Goal: Task Accomplishment & Management: Manage account settings

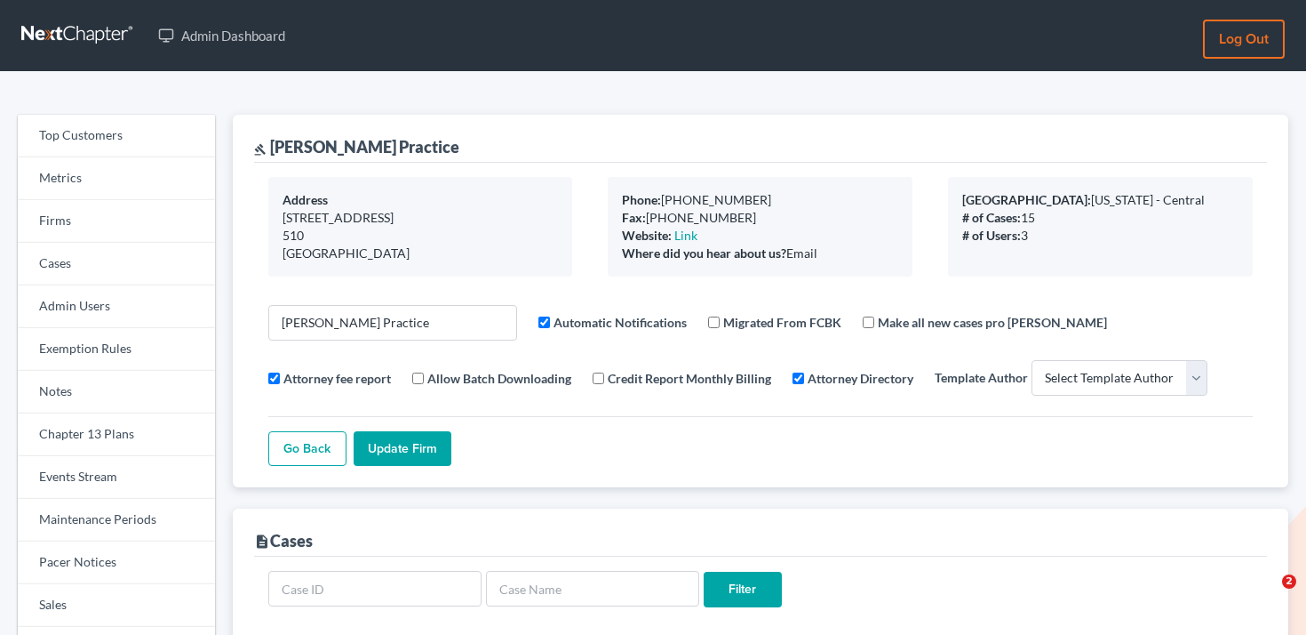
select select
drag, startPoint x: 0, startPoint y: 0, endPoint x: 108, endPoint y: 212, distance: 237.7
click at [108, 212] on link "Firms" at bounding box center [116, 221] width 197 height 43
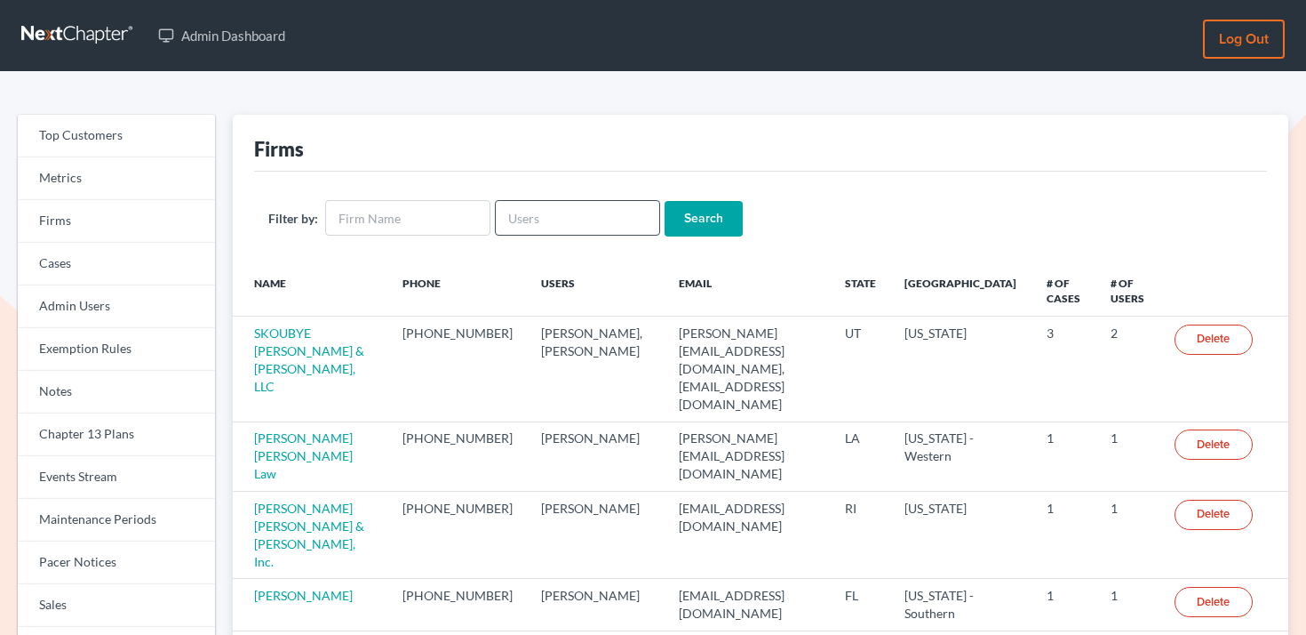
click at [572, 236] on form "Filter by: Search" at bounding box center [760, 218] width 985 height 36
click at [576, 226] on input "text" at bounding box center [577, 218] width 165 height 36
paste input "selwynwhitehead@yahoo.com"
type input "selwynwhitehead@yahoo.com"
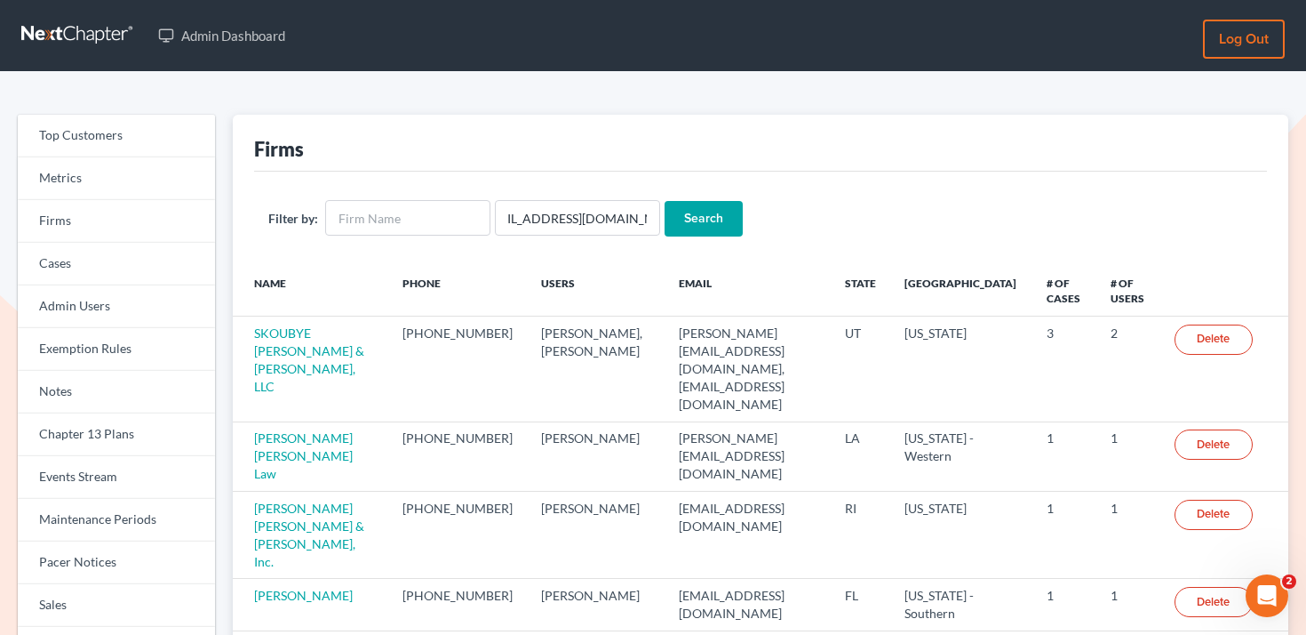
scroll to position [0, 0]
click at [686, 218] on input "Search" at bounding box center [704, 219] width 78 height 36
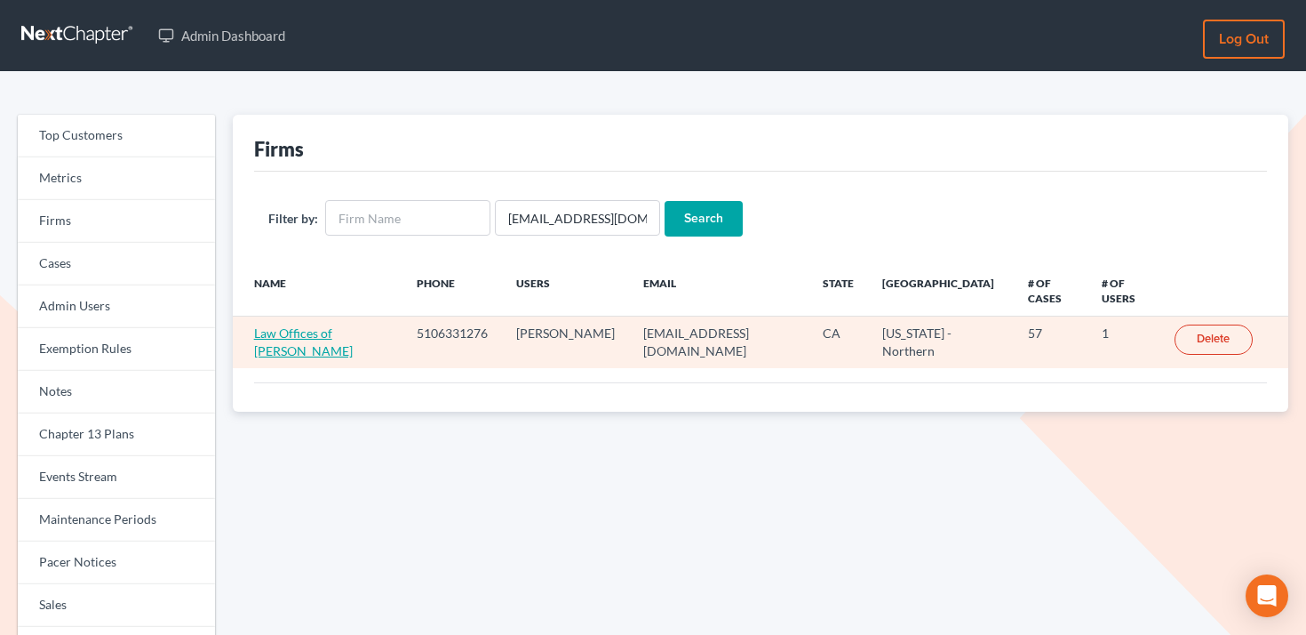
click at [274, 344] on link "Law Offices of [PERSON_NAME]" at bounding box center [303, 341] width 99 height 33
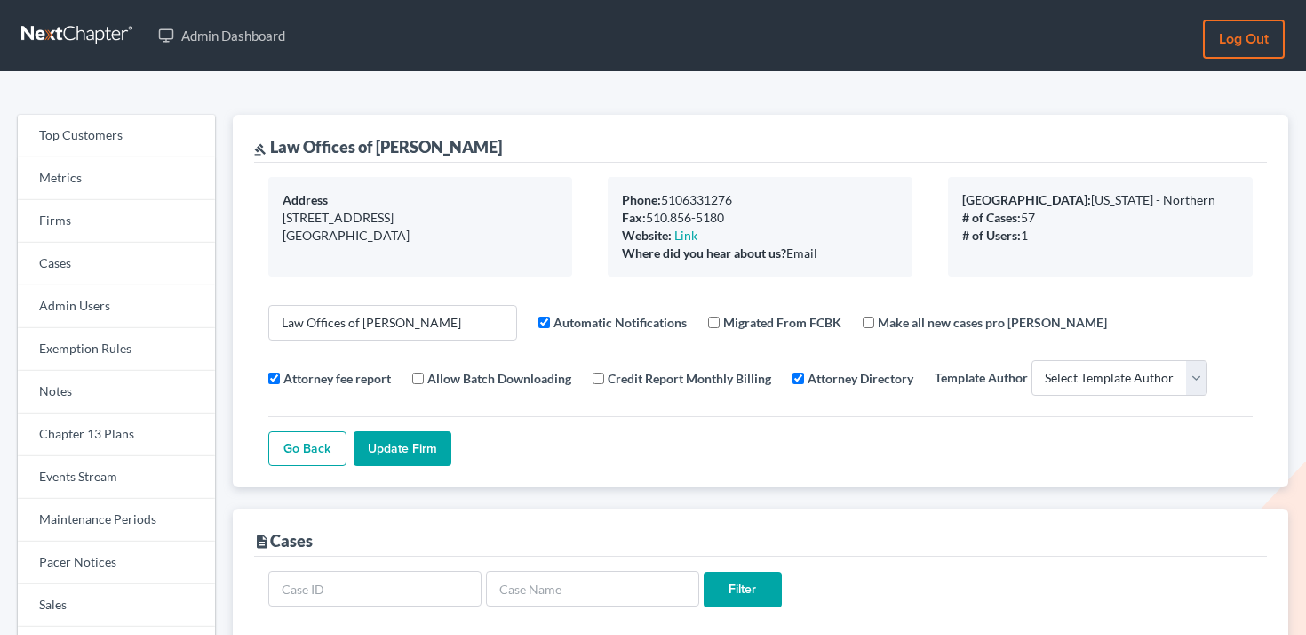
select select
click at [107, 212] on link "Firms" at bounding box center [116, 221] width 197 height 43
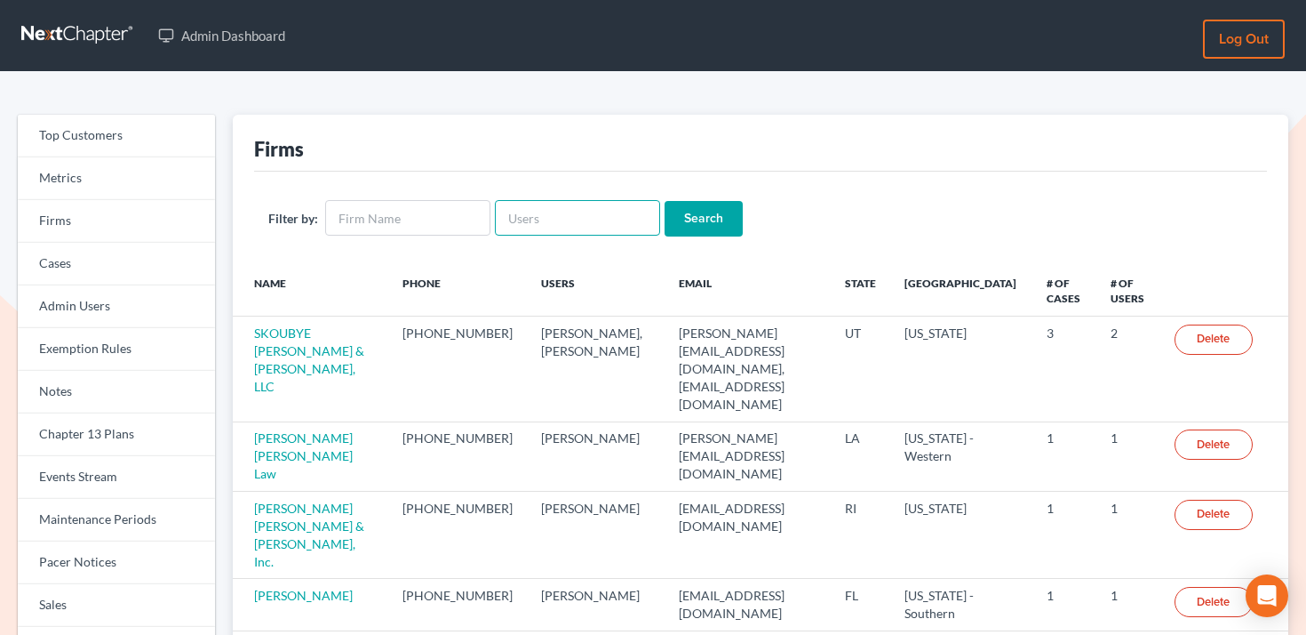
click at [598, 218] on input "text" at bounding box center [577, 218] width 165 height 36
paste input "[EMAIL_ADDRESS][DOMAIN_NAME]"
type input "[EMAIL_ADDRESS][DOMAIN_NAME]"
click at [679, 218] on input "Search" at bounding box center [704, 219] width 78 height 36
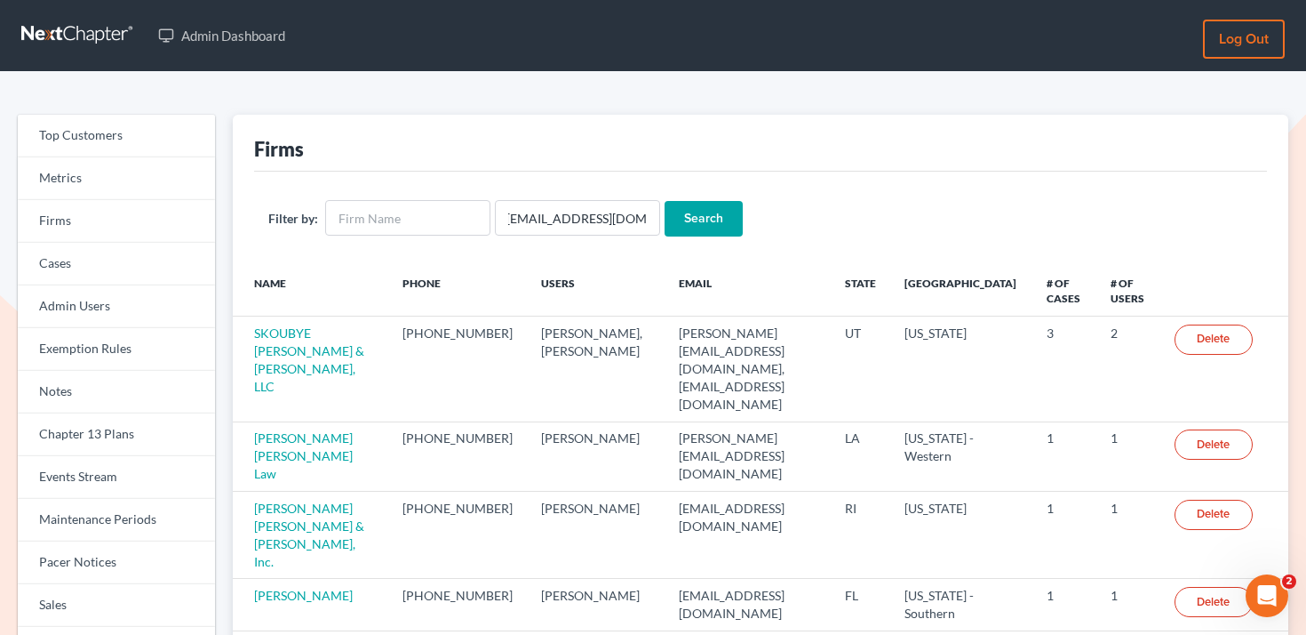
scroll to position [0, 0]
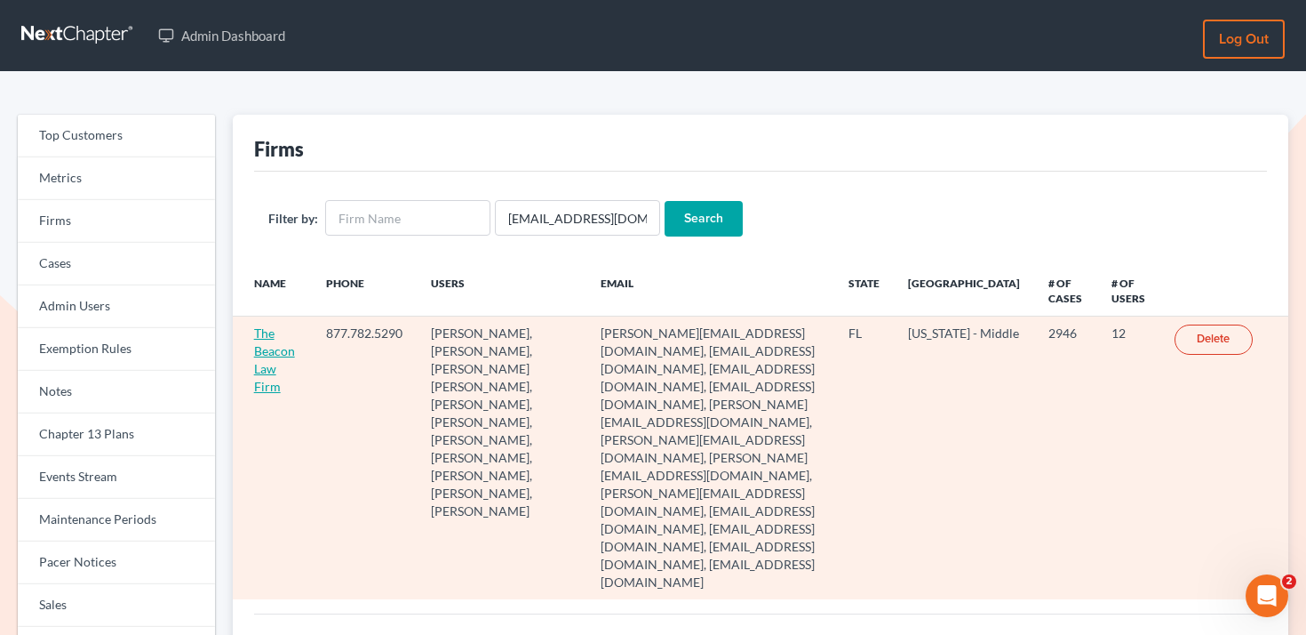
click at [268, 352] on link "The Beacon Law Firm" at bounding box center [274, 359] width 41 height 68
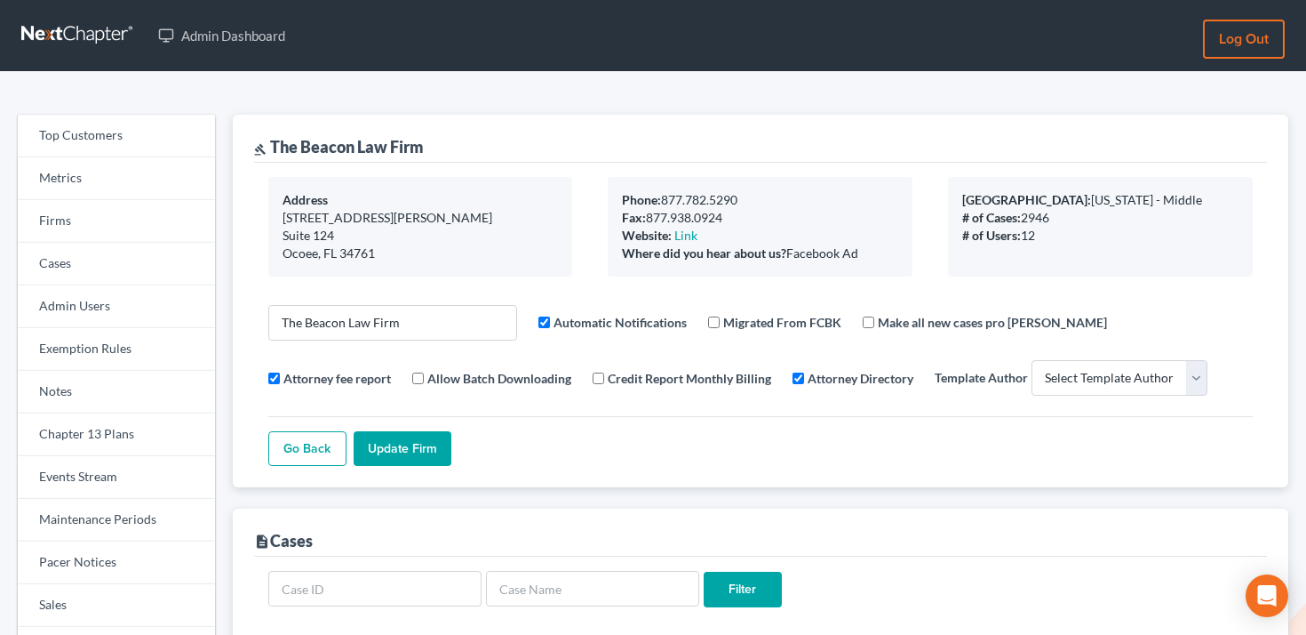
select select
click at [91, 235] on link "Firms" at bounding box center [116, 221] width 197 height 43
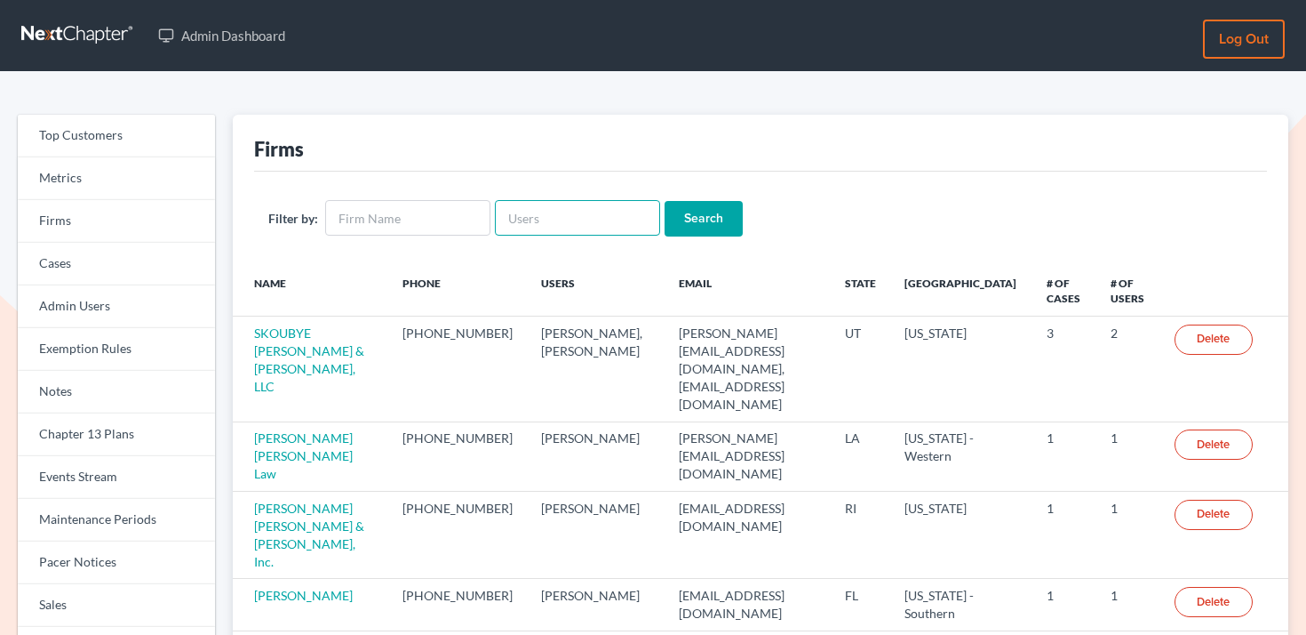
click at [559, 220] on input "text" at bounding box center [577, 218] width 165 height 36
paste input "[PERSON_NAME][EMAIL_ADDRESS][PERSON_NAME][DOMAIN_NAME]"
type input "[PERSON_NAME][EMAIL_ADDRESS][PERSON_NAME][DOMAIN_NAME]"
click at [682, 208] on input "Search" at bounding box center [704, 219] width 78 height 36
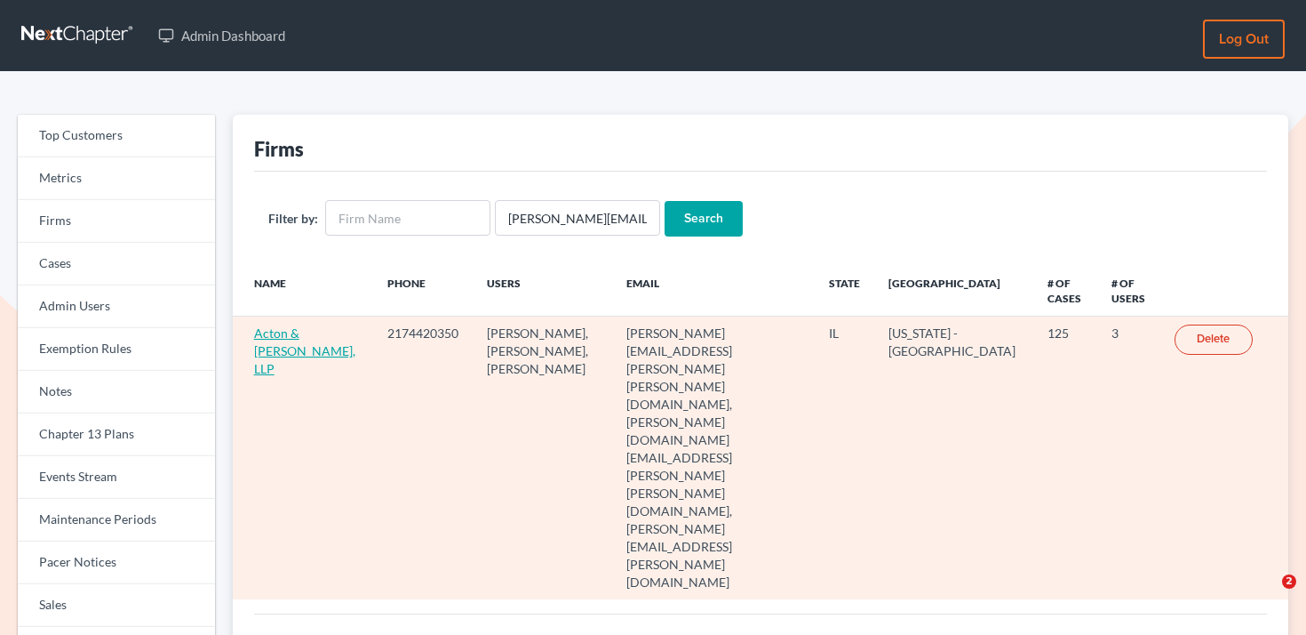
click at [288, 340] on link "Acton & [PERSON_NAME], LLP" at bounding box center [304, 350] width 101 height 51
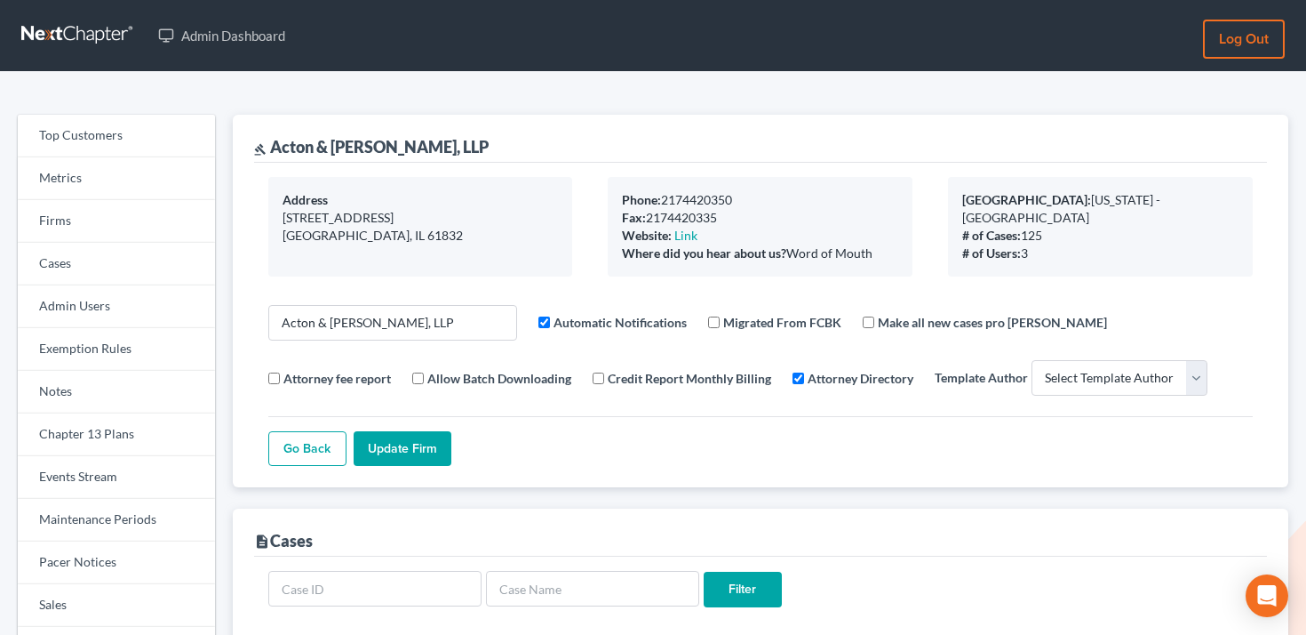
select select
click at [167, 210] on link "Firms" at bounding box center [116, 221] width 197 height 43
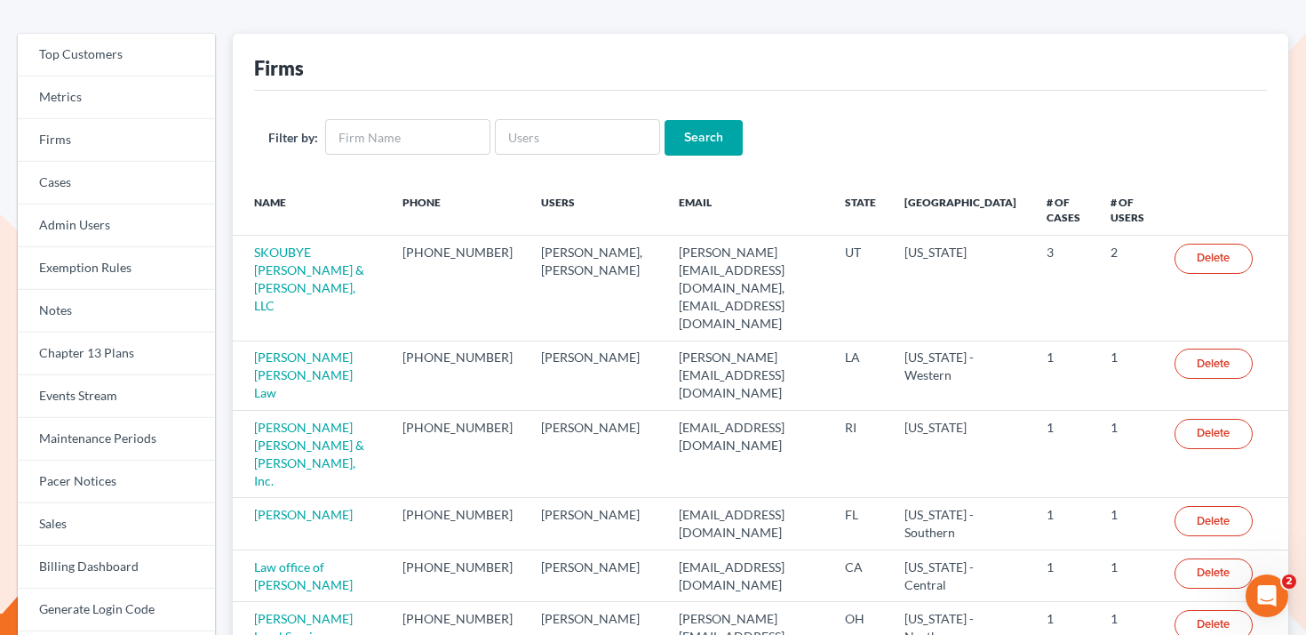
scroll to position [78, 0]
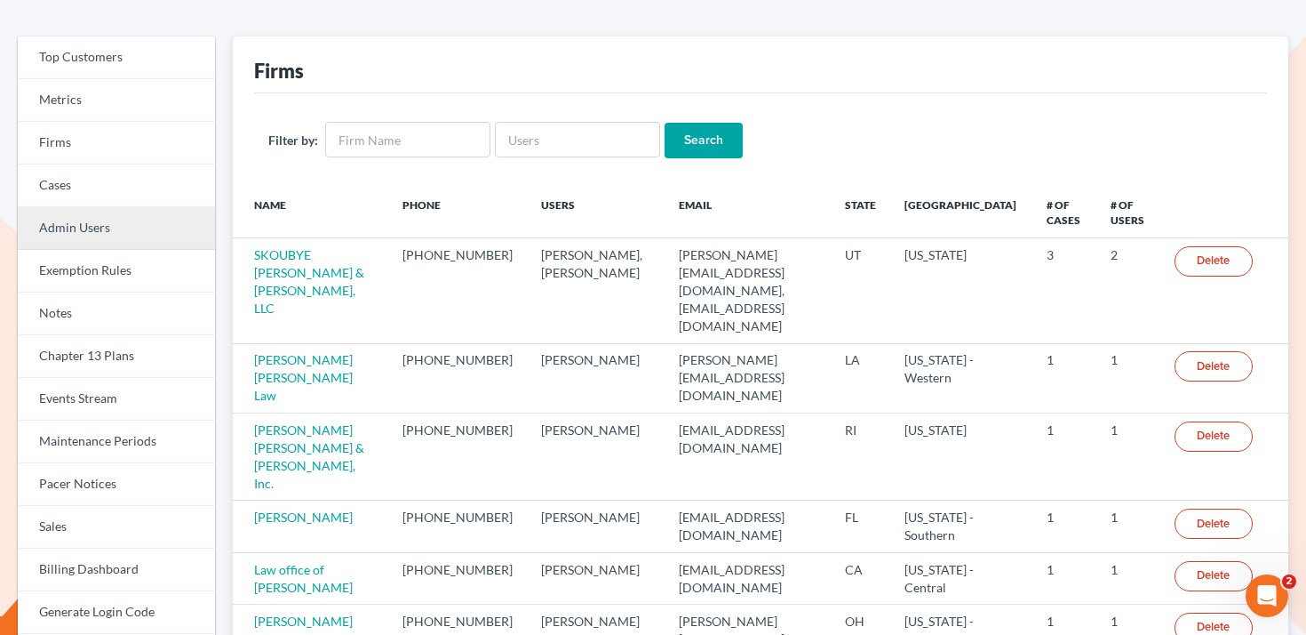
click at [155, 228] on link "Admin Users" at bounding box center [116, 228] width 197 height 43
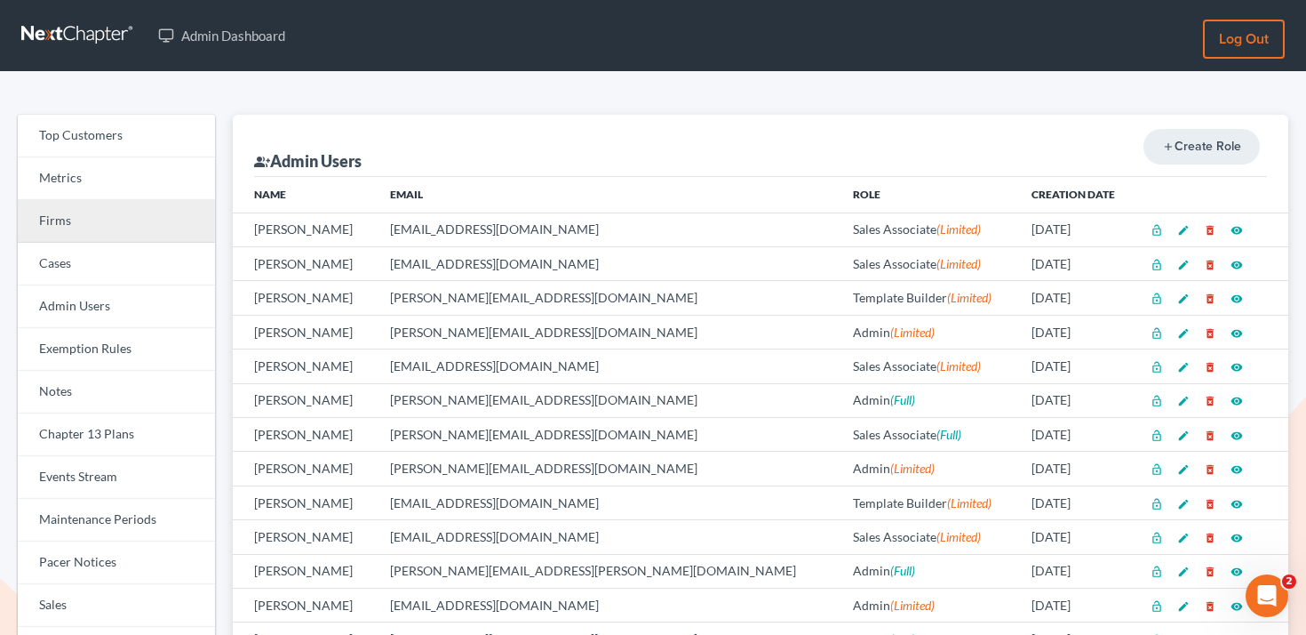
click at [139, 225] on link "Firms" at bounding box center [116, 221] width 197 height 43
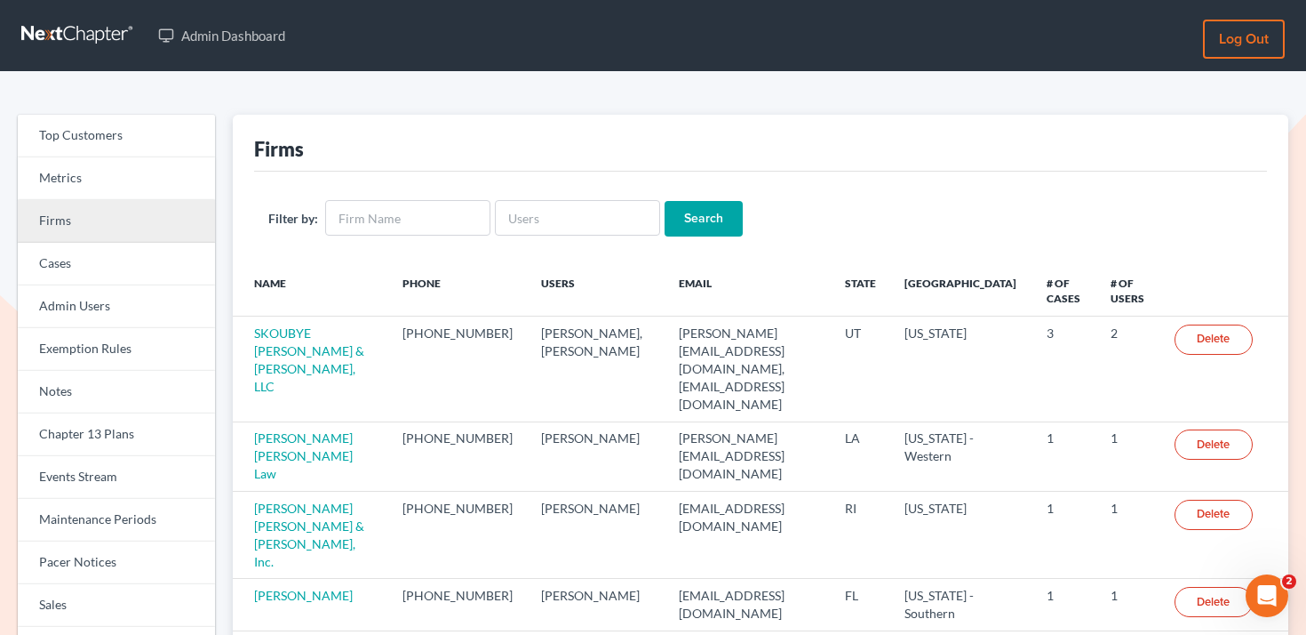
click at [129, 213] on link "Firms" at bounding box center [116, 221] width 197 height 43
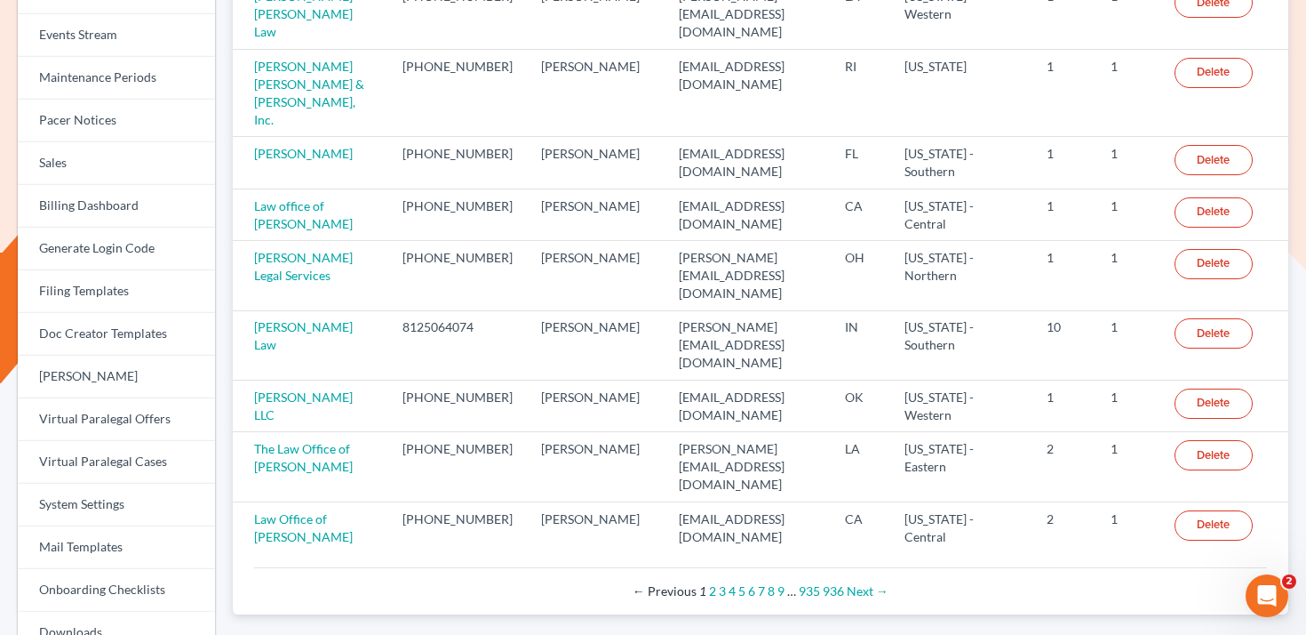
scroll to position [550, 0]
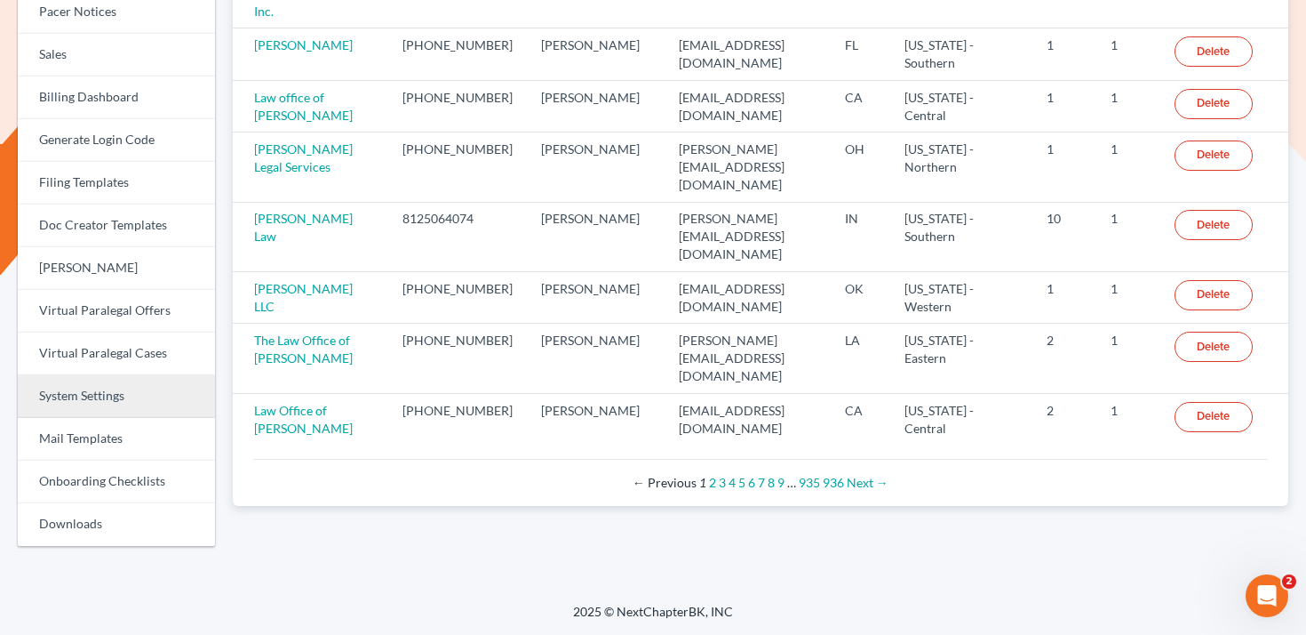
click at [109, 389] on link "System Settings" at bounding box center [116, 396] width 197 height 43
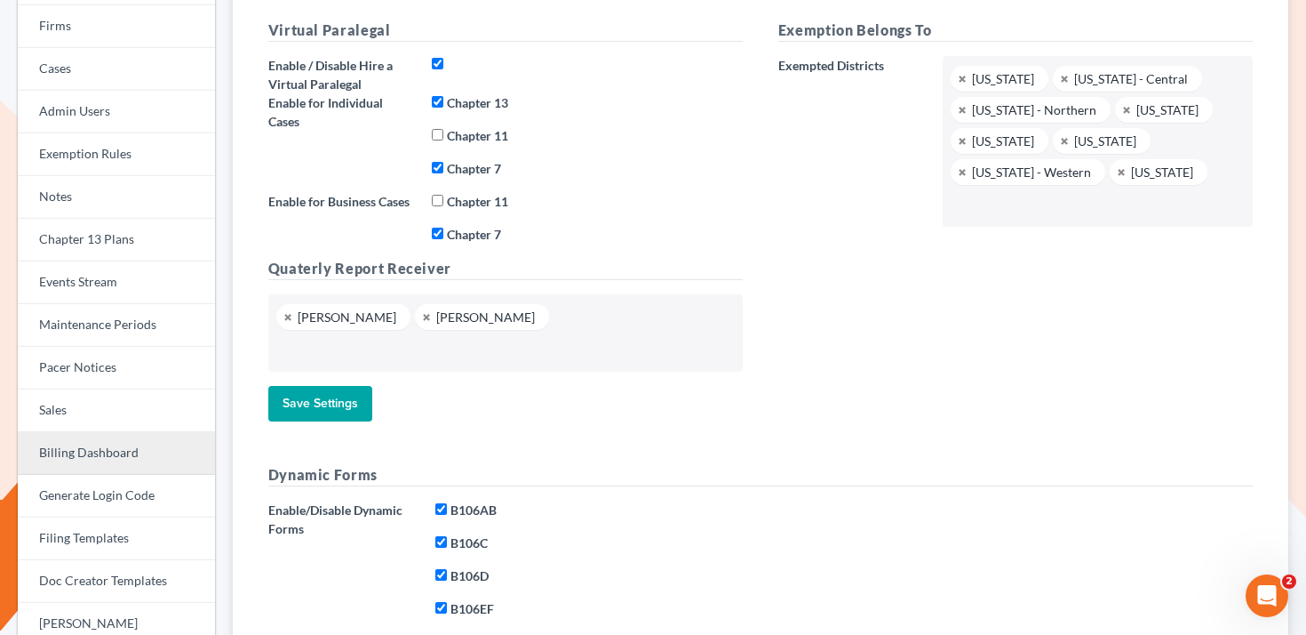
scroll to position [194, 0]
click at [94, 449] on link "Billing Dashboard" at bounding box center [116, 454] width 197 height 43
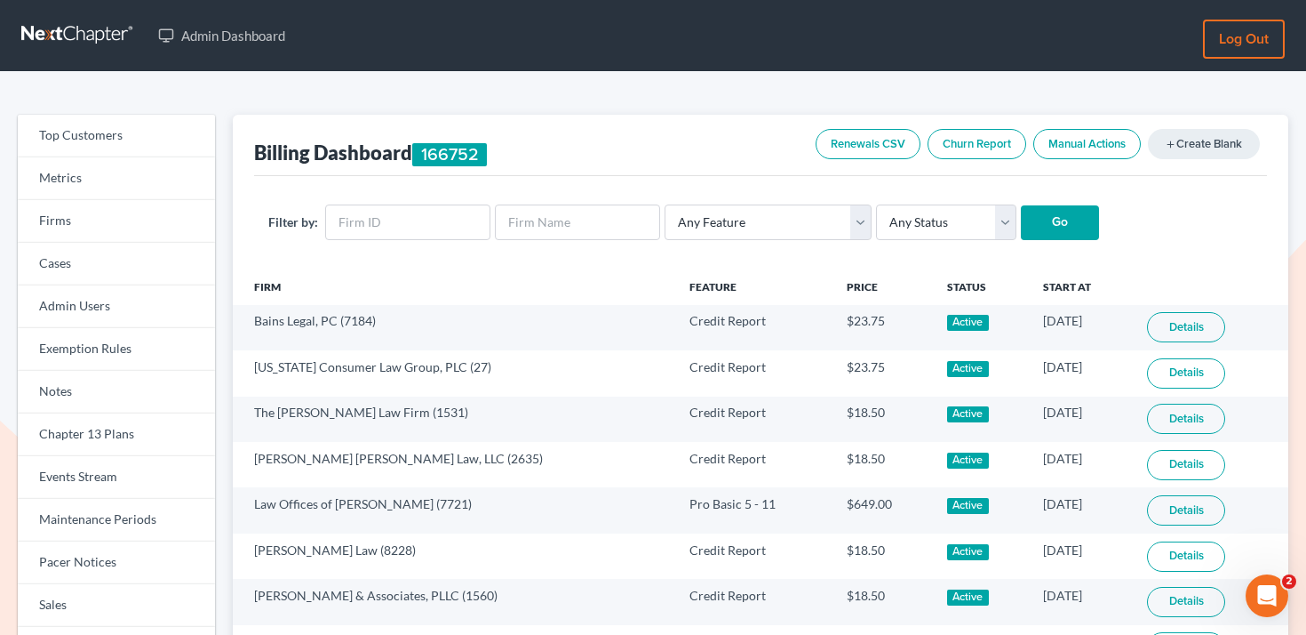
click at [1079, 150] on link "Manual Actions" at bounding box center [1088, 144] width 108 height 30
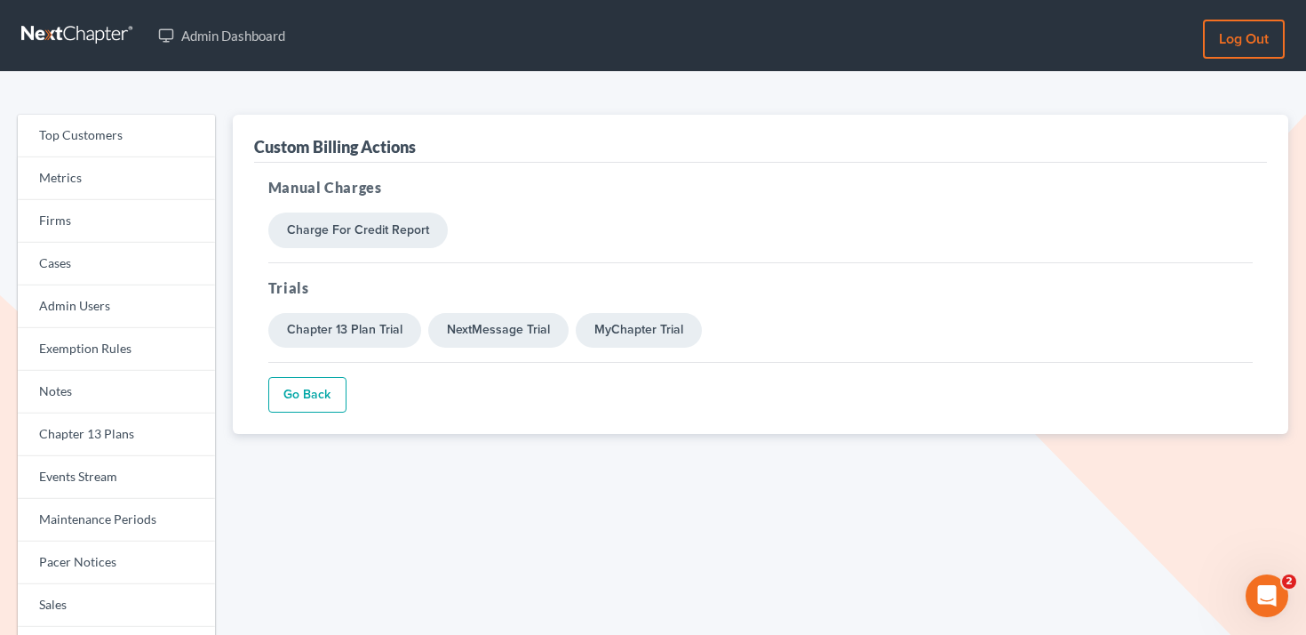
click at [278, 399] on link "Go Back" at bounding box center [307, 395] width 78 height 36
click at [75, 215] on link "Firms" at bounding box center [116, 221] width 197 height 43
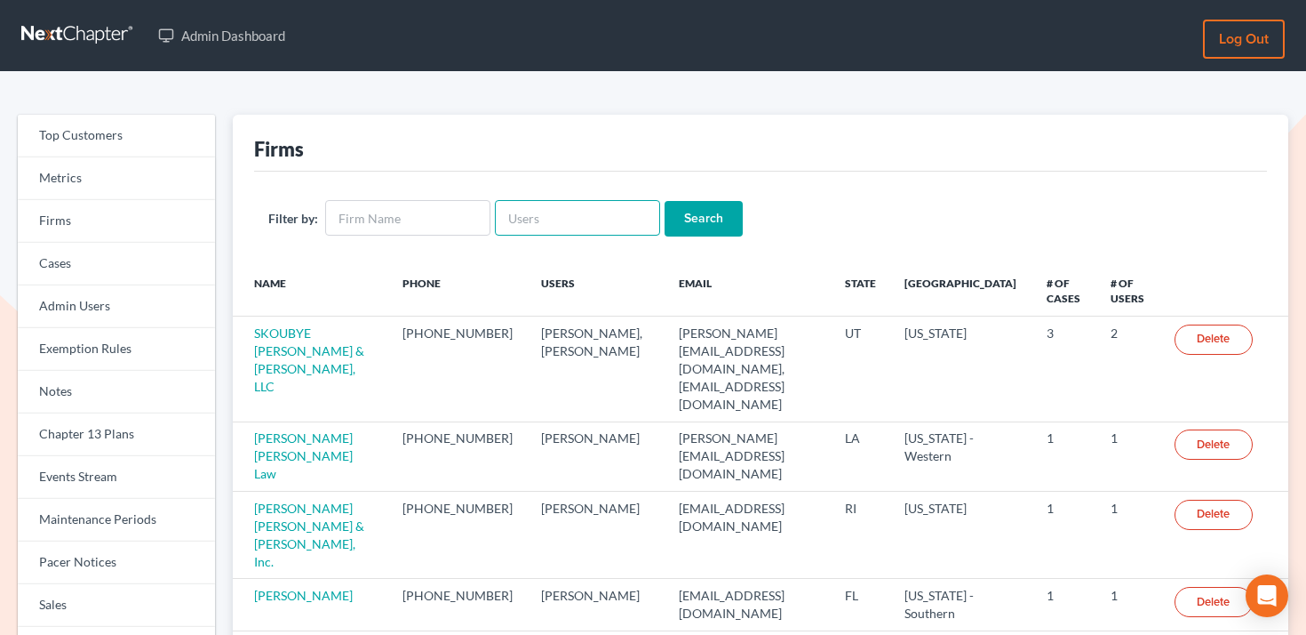
click at [547, 219] on input "text" at bounding box center [577, 218] width 165 height 36
paste input "[PERSON_NAME][EMAIL_ADDRESS][PERSON_NAME][DOMAIN_NAME]"
type input "[PERSON_NAME][EMAIL_ADDRESS][PERSON_NAME][DOMAIN_NAME]"
click at [702, 218] on input "Search" at bounding box center [704, 219] width 78 height 36
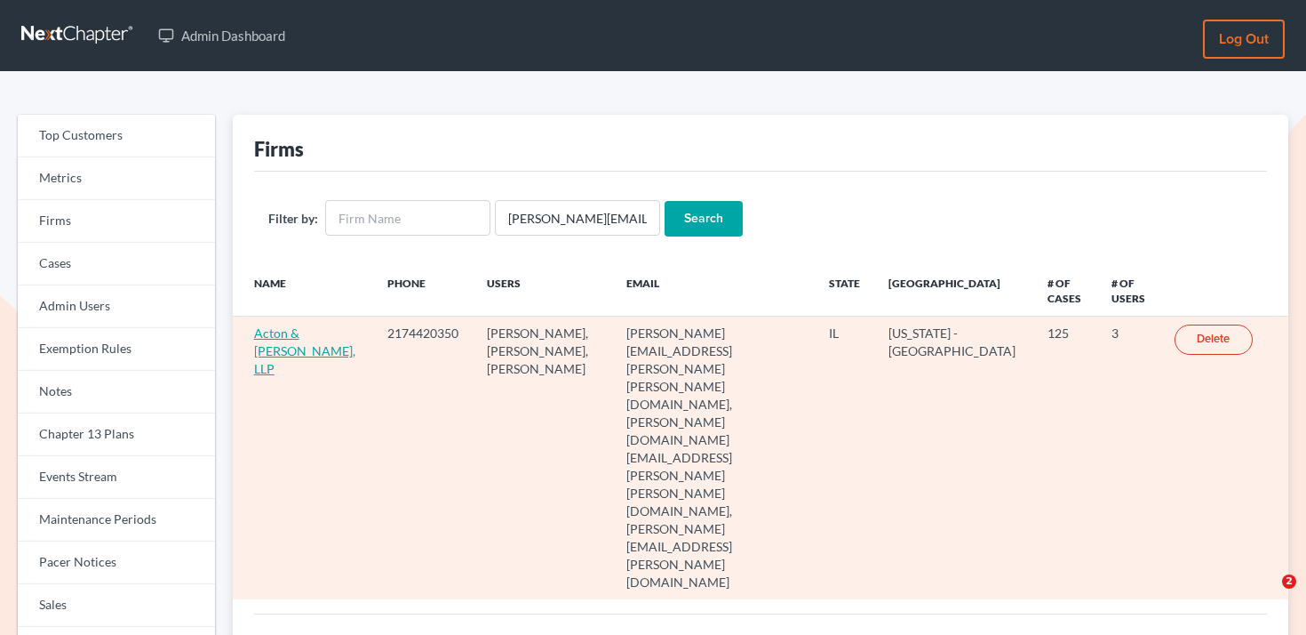
click at [291, 351] on link "Acton & [PERSON_NAME], LLP" at bounding box center [304, 350] width 101 height 51
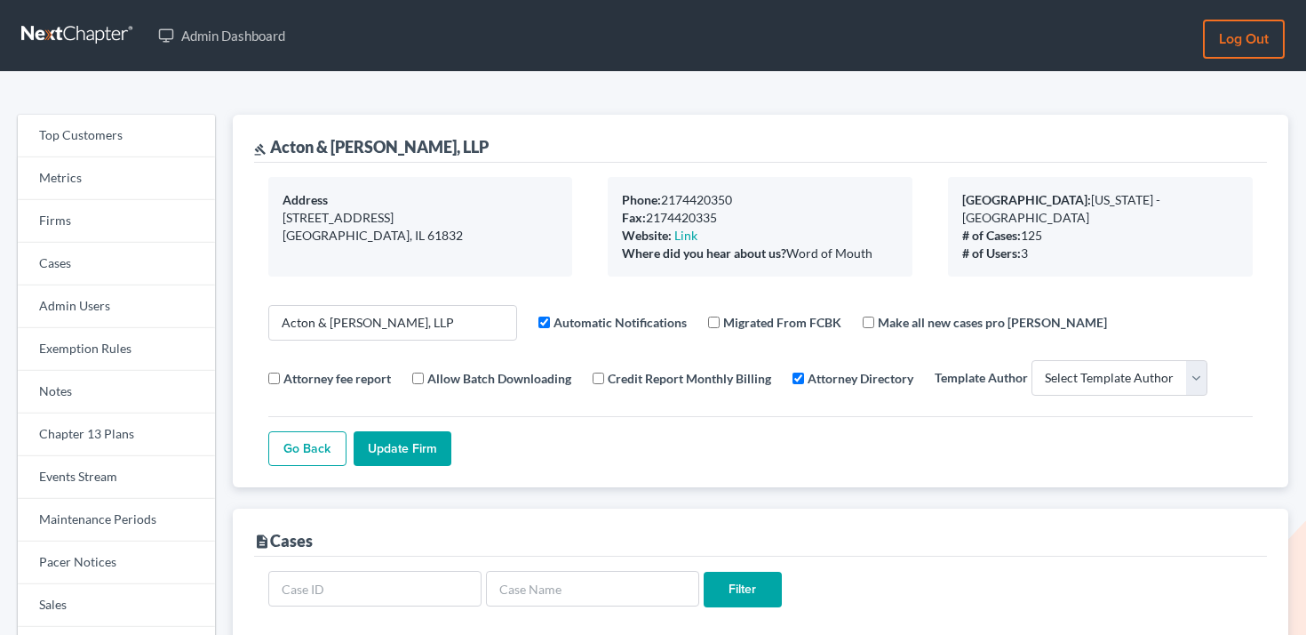
select select
click at [126, 218] on link "Firms" at bounding box center [116, 221] width 197 height 43
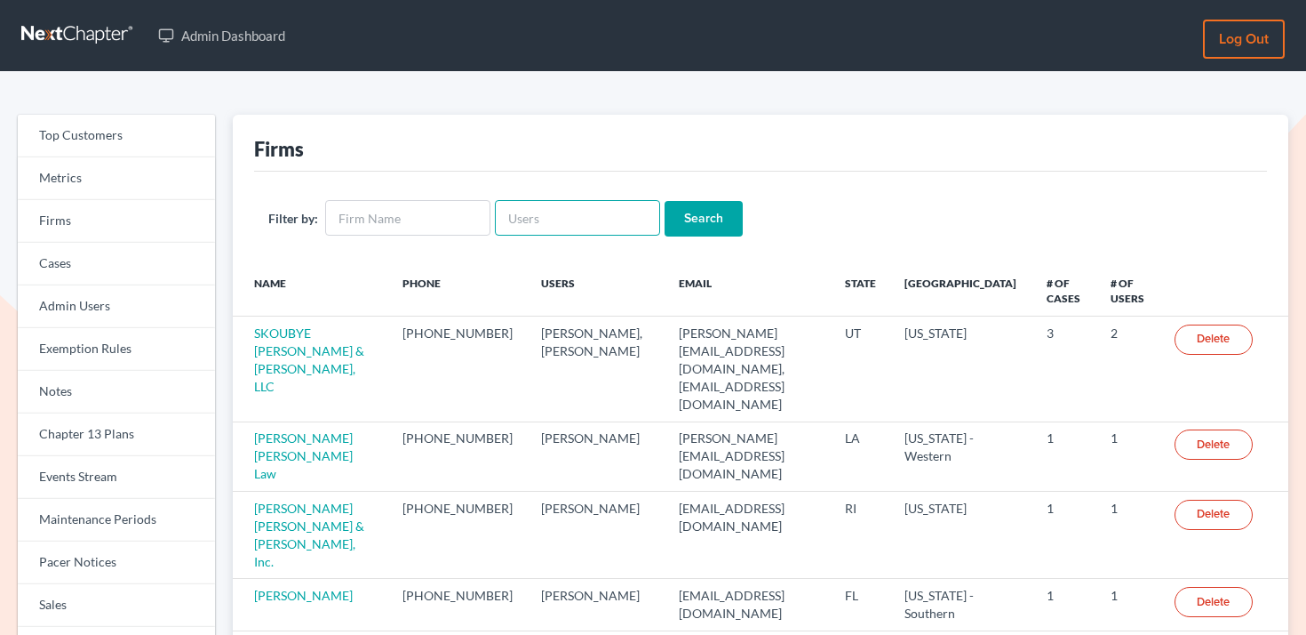
click at [599, 228] on input "text" at bounding box center [577, 218] width 165 height 36
paste input "[EMAIL_ADDRESS][DOMAIN_NAME]."
type input "[EMAIL_ADDRESS][DOMAIN_NAME]."
click at [691, 207] on input "Search" at bounding box center [704, 219] width 78 height 36
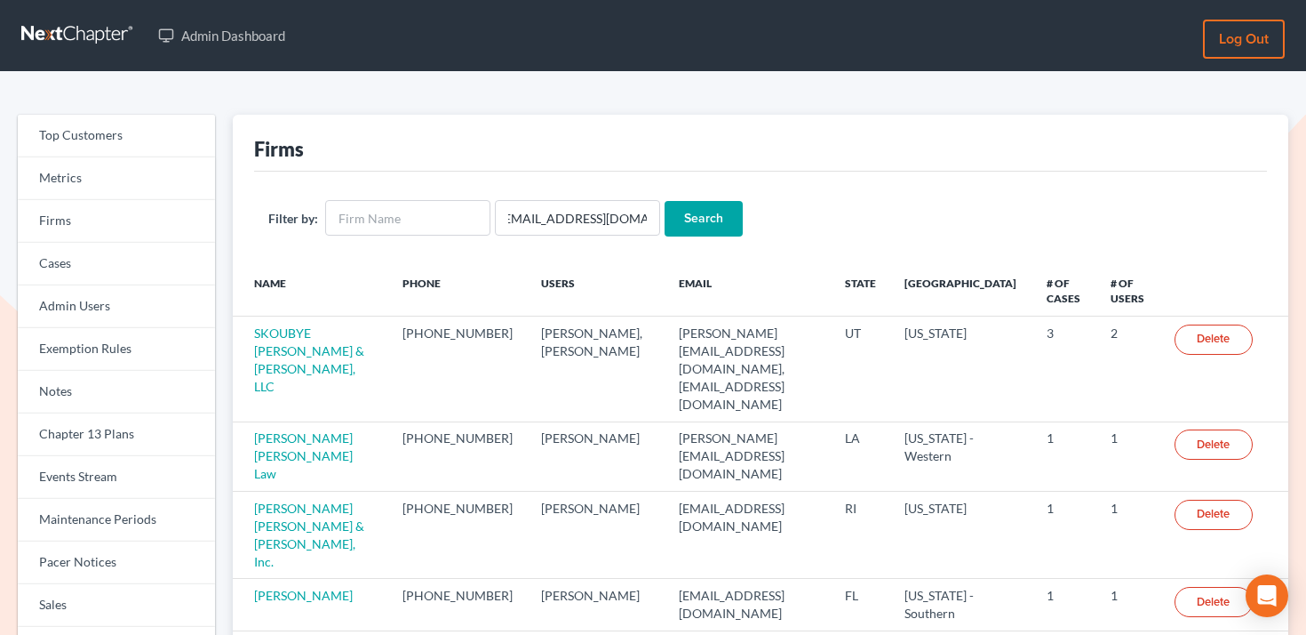
scroll to position [0, 0]
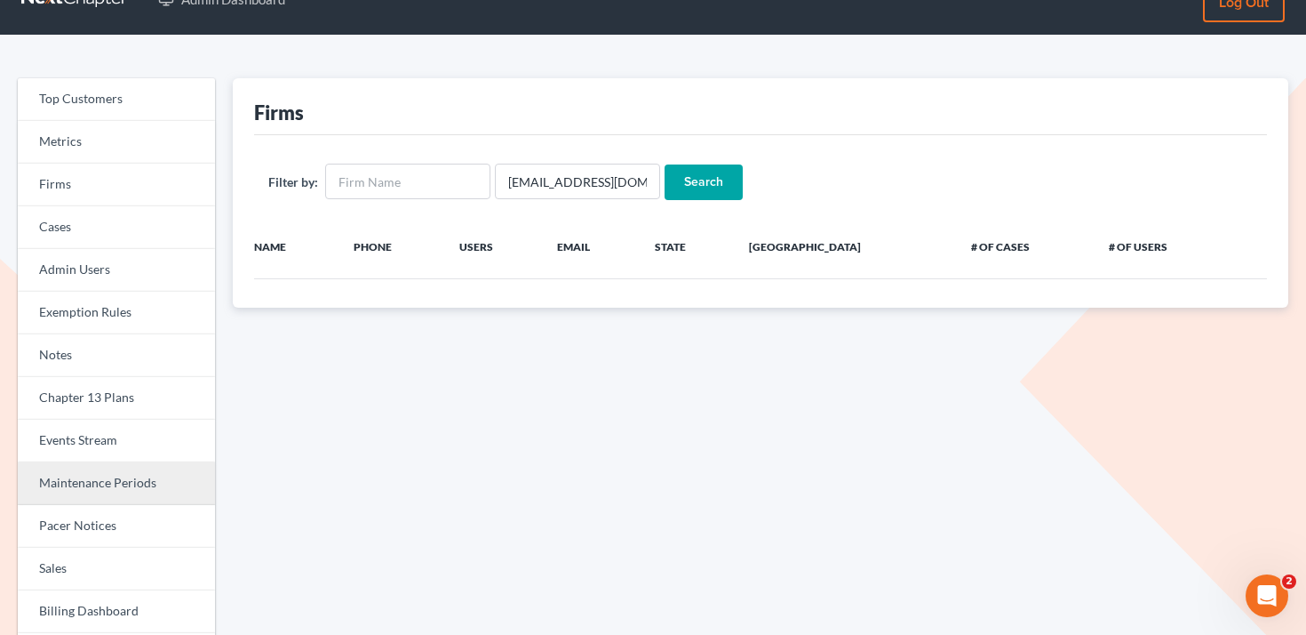
scroll to position [195, 0]
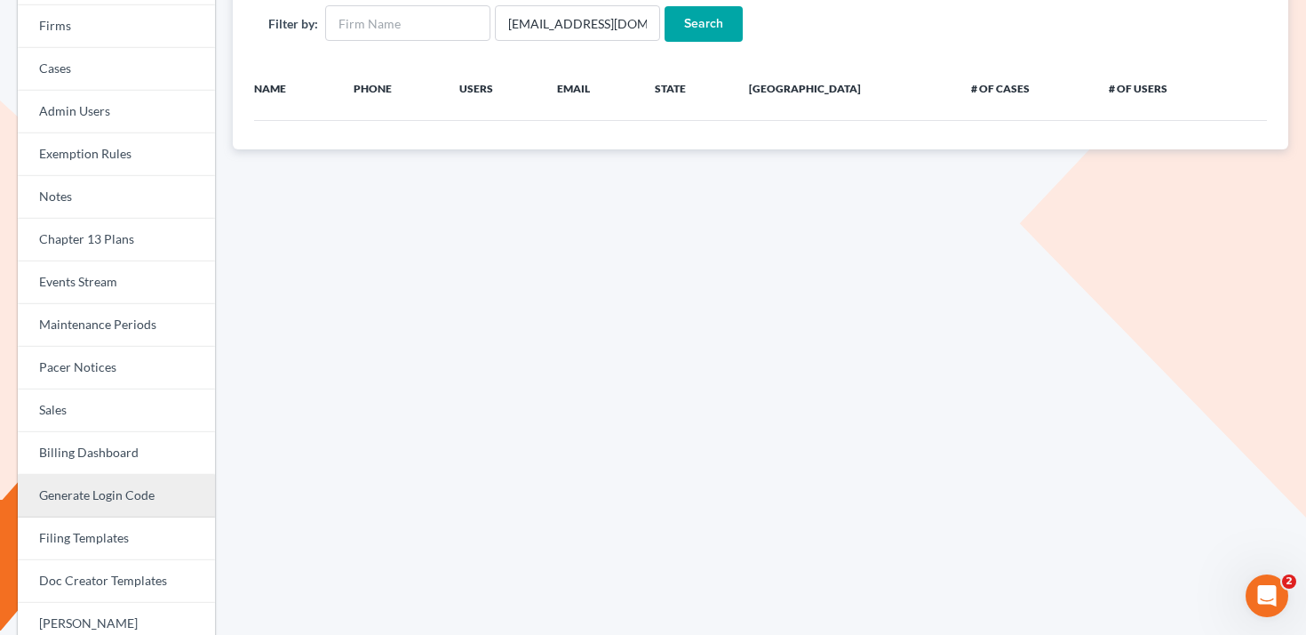
click at [130, 486] on link "Generate Login Code" at bounding box center [116, 496] width 197 height 43
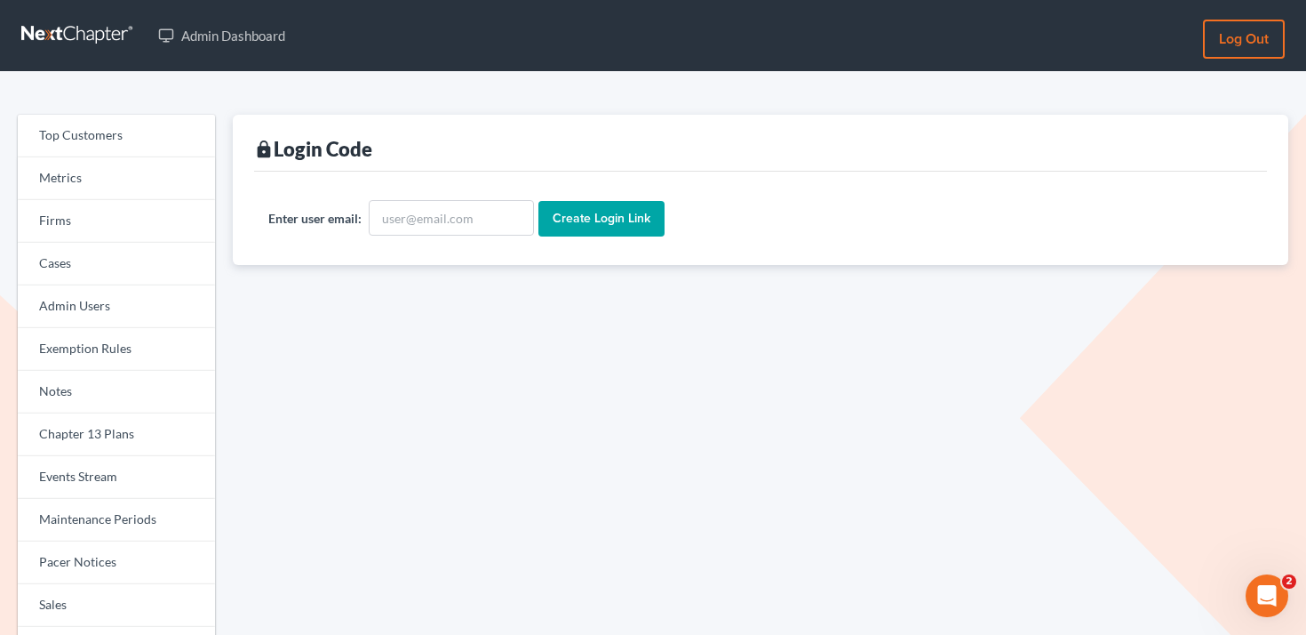
click at [413, 256] on div "Enter user email: Create Login Link" at bounding box center [760, 218] width 1013 height 93
click at [435, 219] on input "text" at bounding box center [451, 218] width 165 height 36
paste input "brianlawlyes@yahoo.com."
type input "brianlawlyes@yahoo.com."
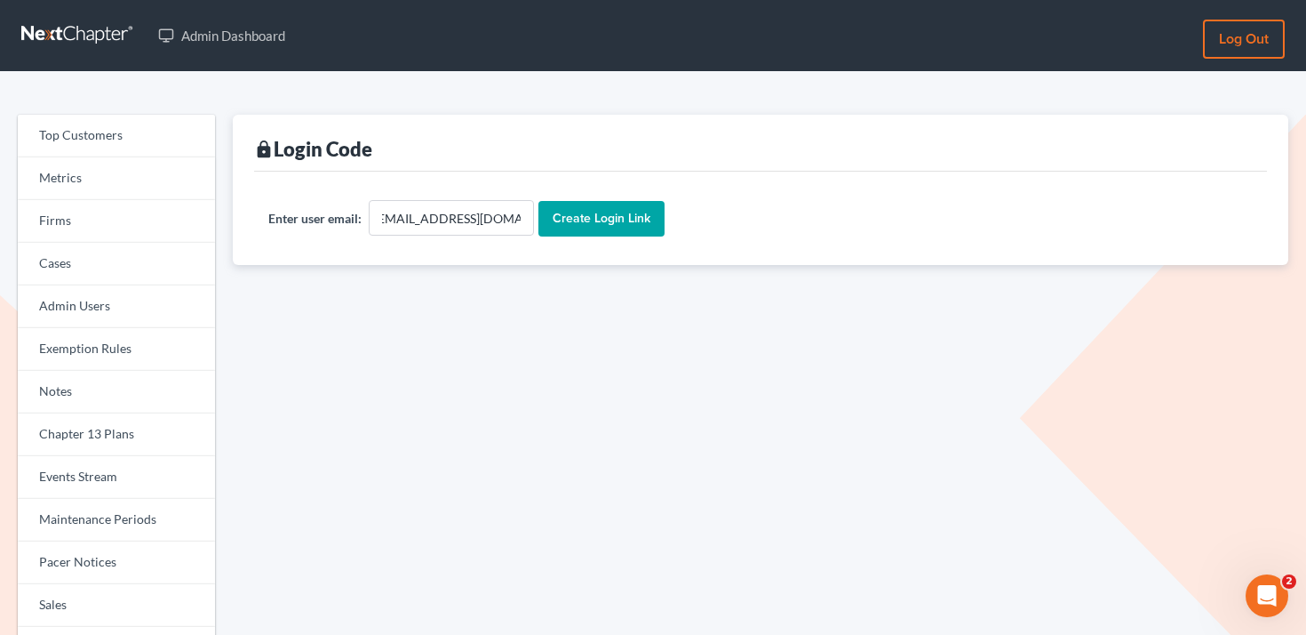
scroll to position [0, 0]
click at [589, 223] on input "Create Login Link" at bounding box center [602, 219] width 126 height 36
click at [152, 219] on link "Firms" at bounding box center [116, 221] width 197 height 43
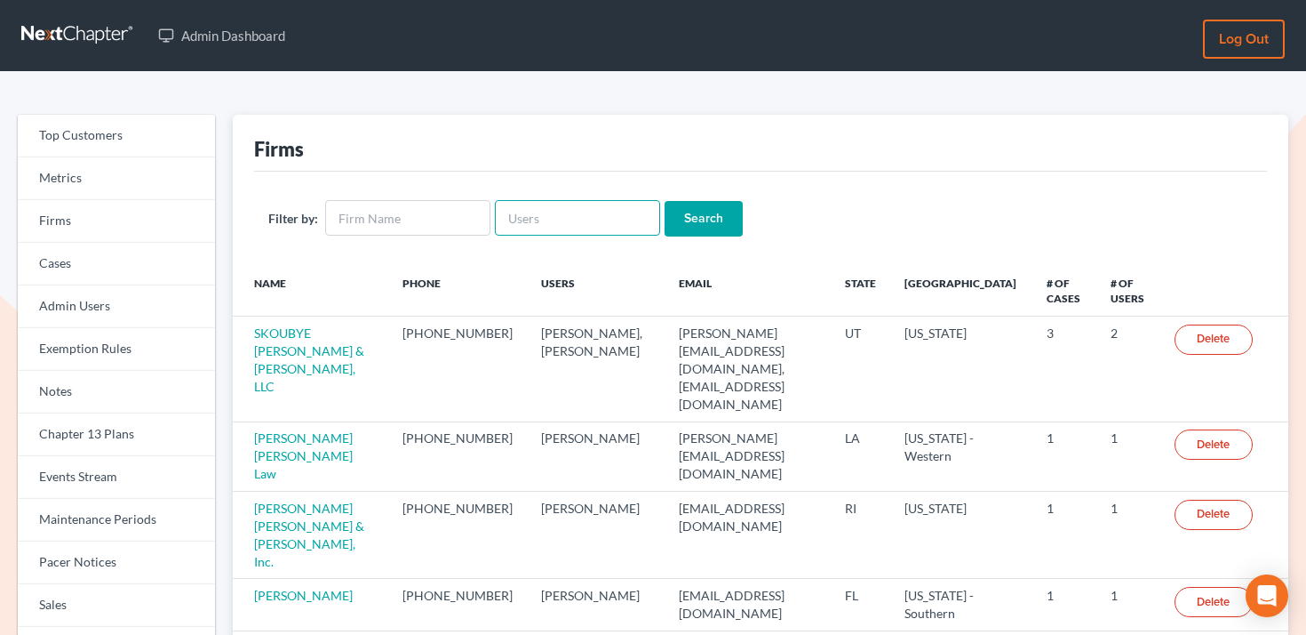
click at [523, 224] on input "text" at bounding box center [577, 218] width 165 height 36
paste input "[EMAIL_ADDRESS][DOMAIN_NAME]."
type input "[EMAIL_ADDRESS][DOMAIN_NAME]."
click at [685, 213] on input "Search" at bounding box center [704, 219] width 78 height 36
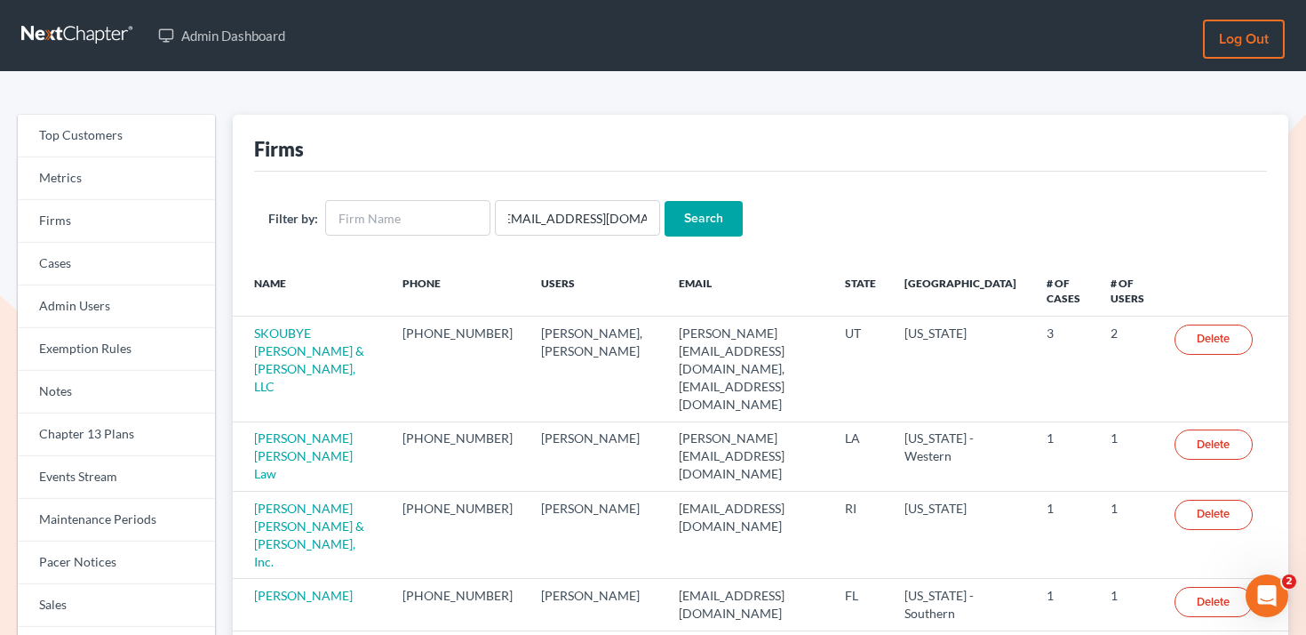
scroll to position [0, 0]
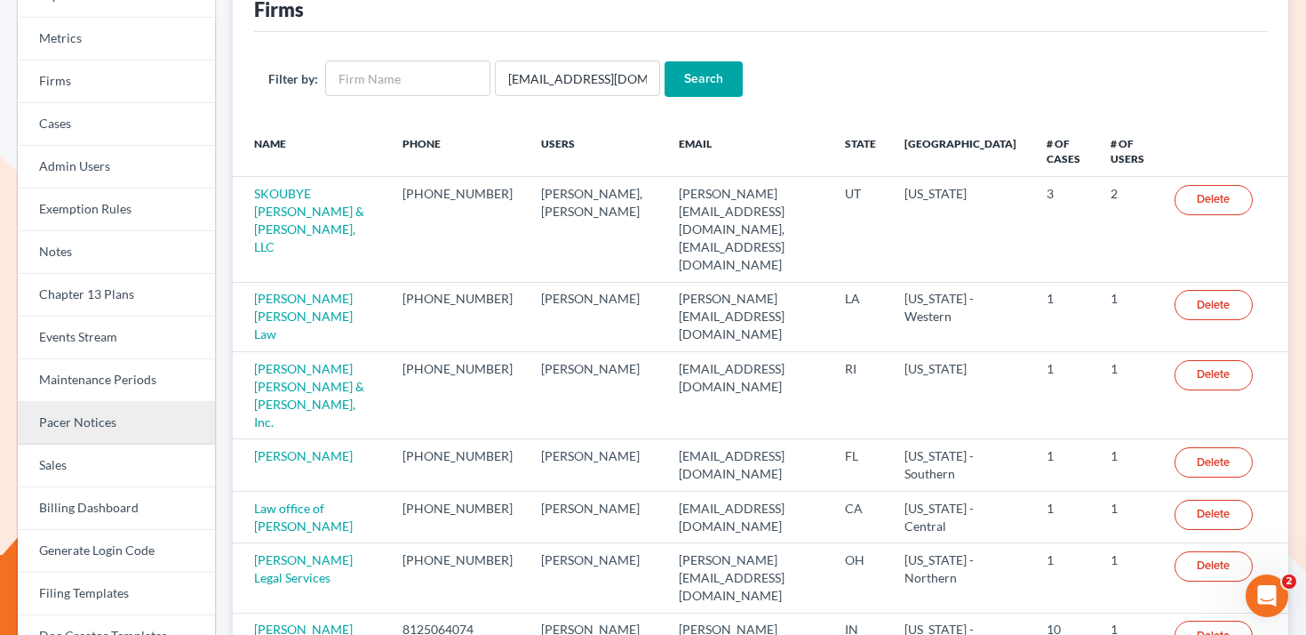
scroll to position [209, 0]
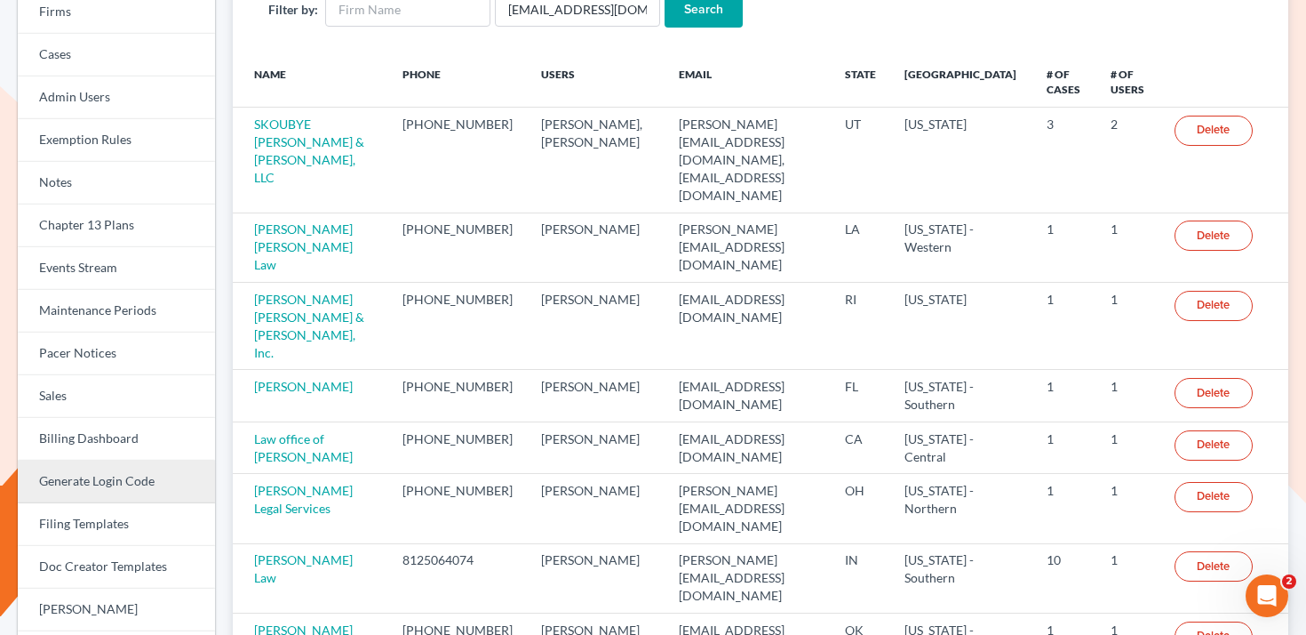
click at [119, 467] on link "Generate Login Code" at bounding box center [116, 481] width 197 height 43
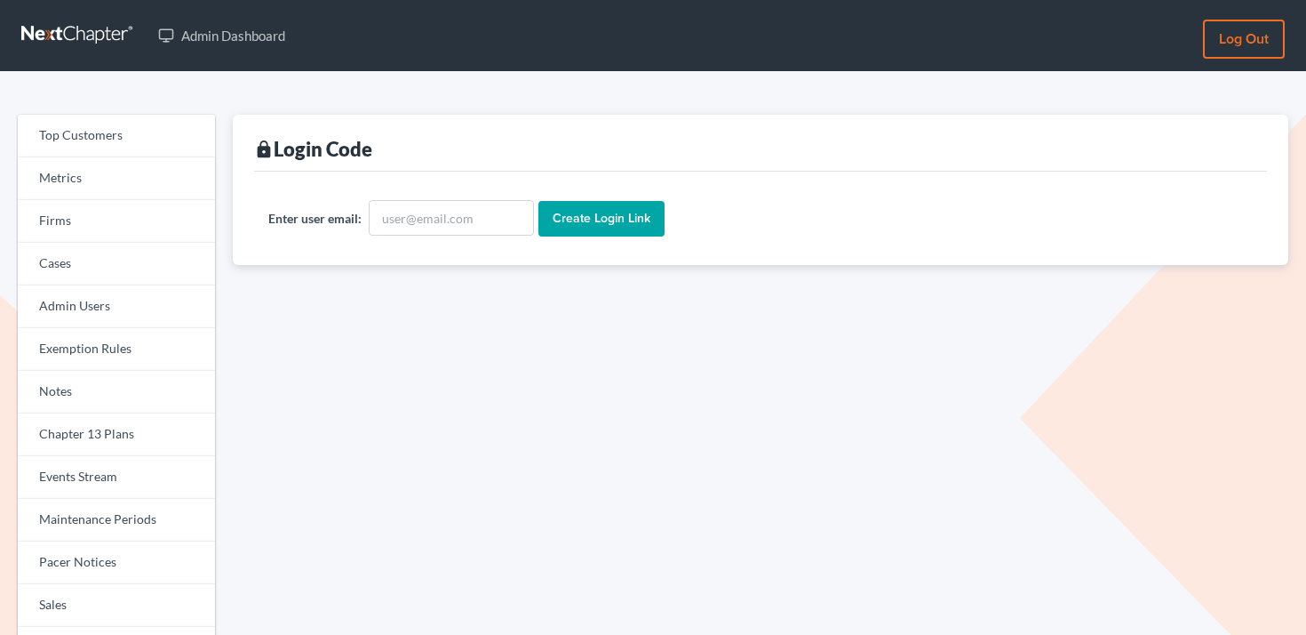
click at [473, 196] on div "Enter user email: Create Login Link" at bounding box center [760, 218] width 1013 height 93
click at [472, 212] on input "text" at bounding box center [451, 218] width 165 height 36
paste input "brianlawlyes@yahoo.com."
type input "brianlawlyes@yahoo.com"
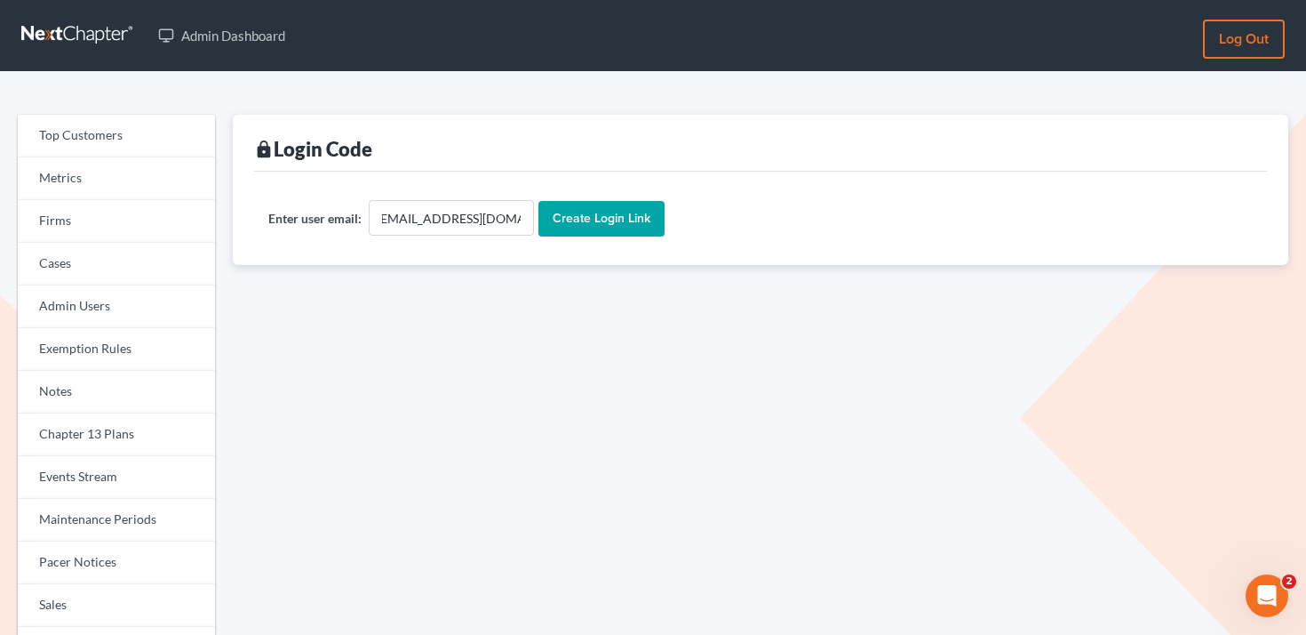
click at [595, 220] on input "Create Login Link" at bounding box center [602, 219] width 126 height 36
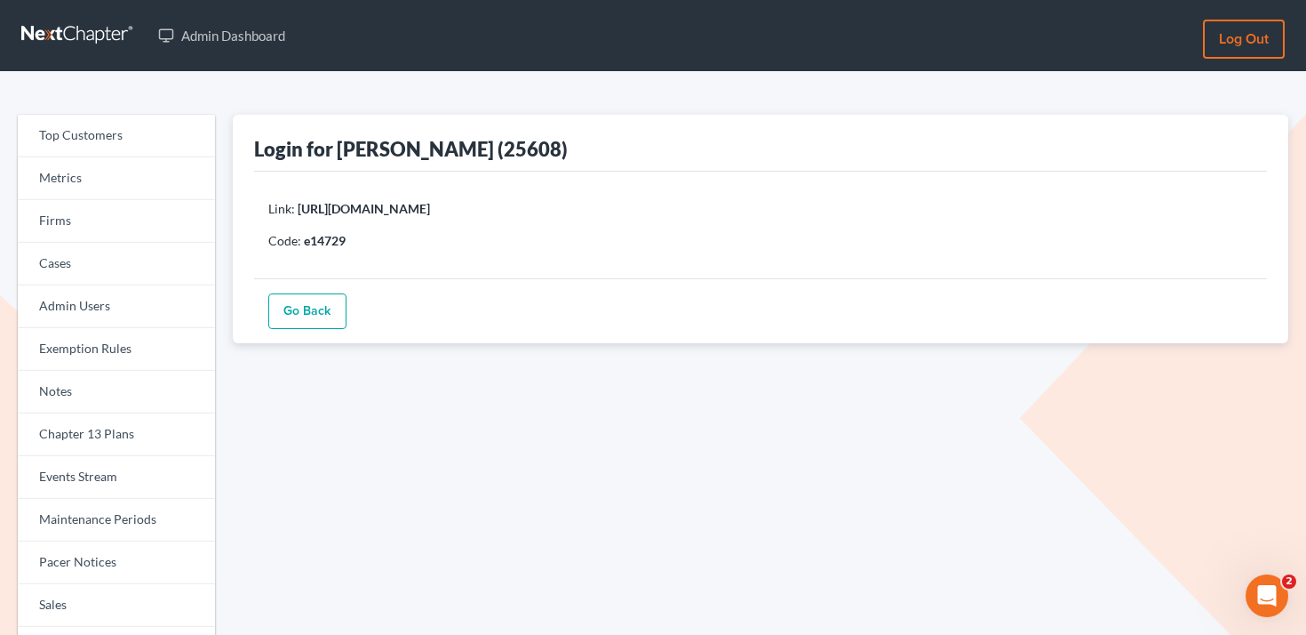
drag, startPoint x: 297, startPoint y: 207, endPoint x: 927, endPoint y: 205, distance: 630.1
click at [928, 205] on p "Link: https://app.nextchapterbk.com/sign_in_attempts/cUJpTWIwbmxzb0pQemk5U2F3L3…" at bounding box center [760, 209] width 985 height 18
copy b "https://app.nextchapterbk.com/sign_in_attempts/cUJpTWIwbmxzb0pQemk5U2F3L3hTQT09…"
drag, startPoint x: 345, startPoint y: 245, endPoint x: 305, endPoint y: 244, distance: 40.0
click at [305, 244] on b "e14729" at bounding box center [325, 240] width 42 height 15
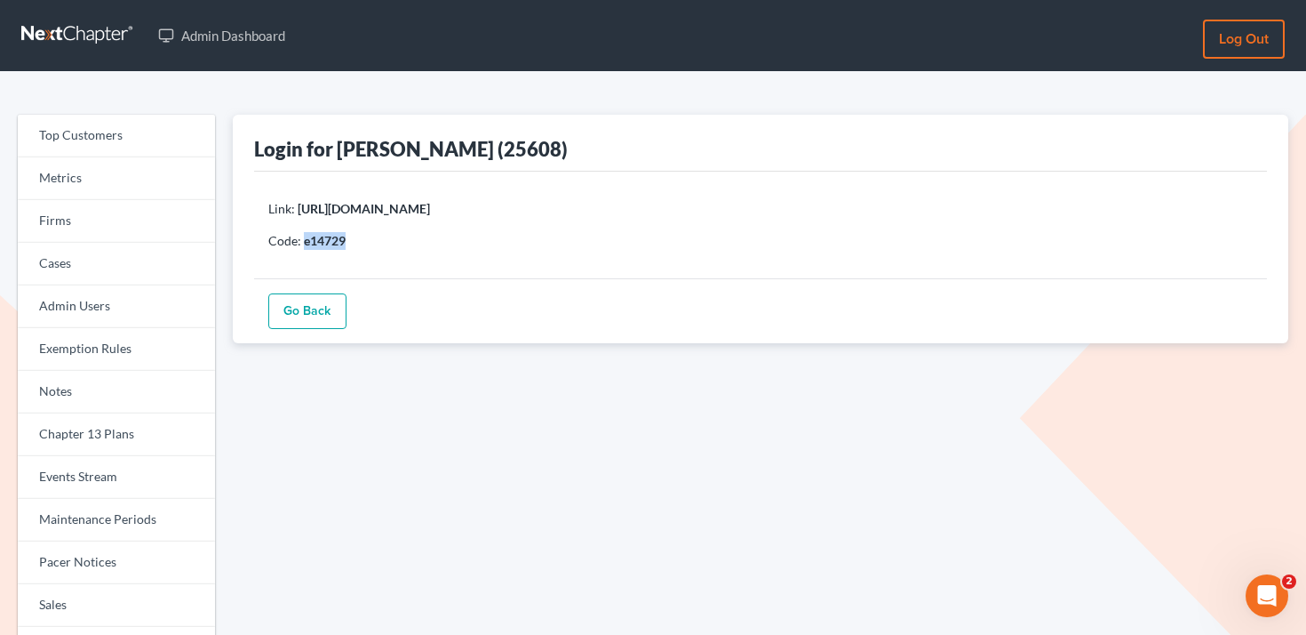
copy b "e14729"
click at [84, 249] on link "Cases" at bounding box center [116, 264] width 197 height 43
click at [91, 235] on link "Firms" at bounding box center [116, 221] width 197 height 43
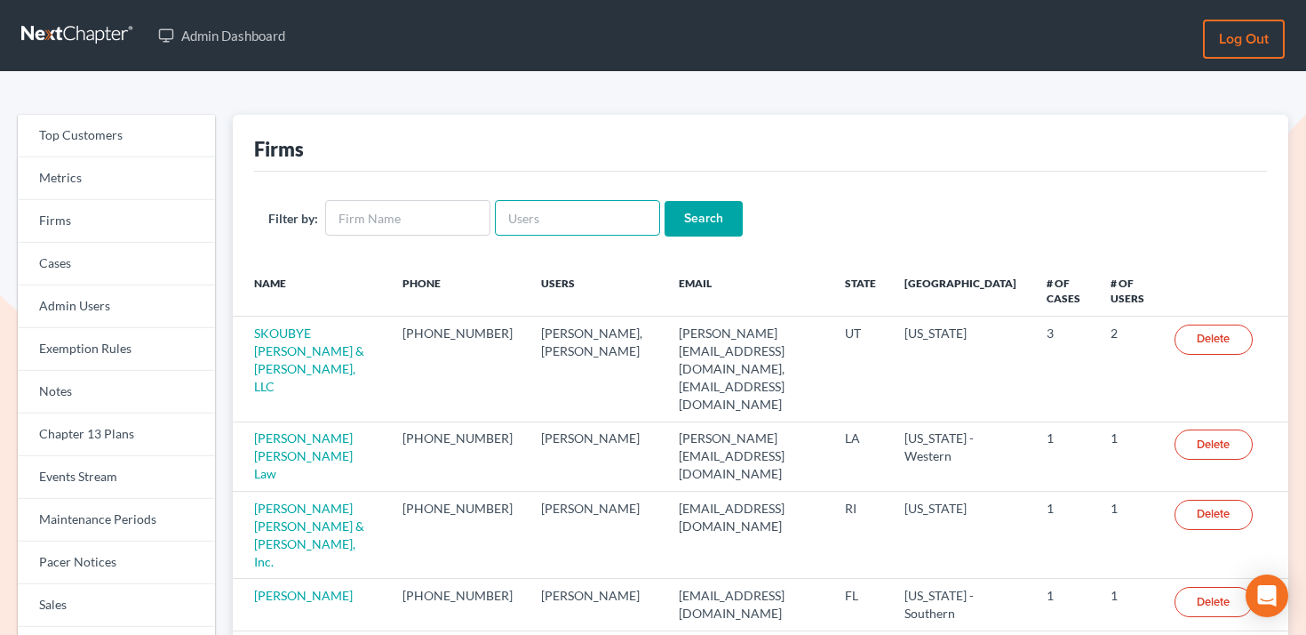
click at [517, 214] on input "text" at bounding box center [577, 218] width 165 height 36
paste input "[EMAIL_ADDRESS][DOMAIN_NAME]"
type input "[EMAIL_ADDRESS][DOMAIN_NAME]"
click at [687, 208] on input "Search" at bounding box center [704, 219] width 78 height 36
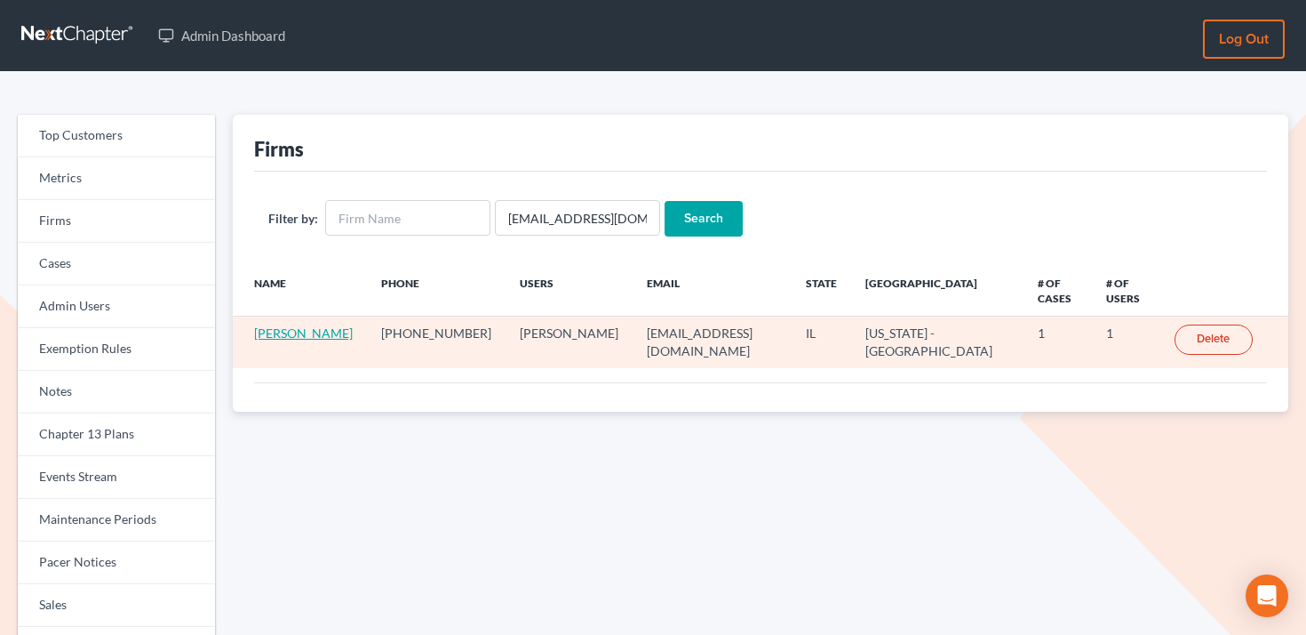
click at [295, 325] on link "[PERSON_NAME]" at bounding box center [303, 332] width 99 height 15
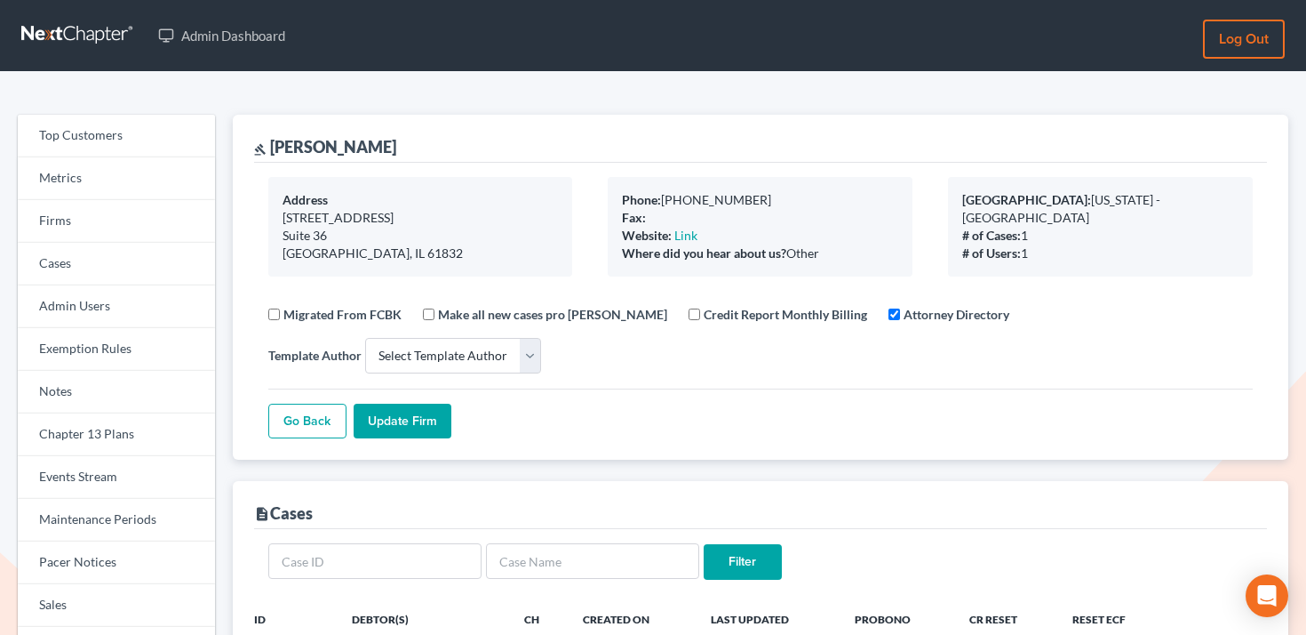
select select
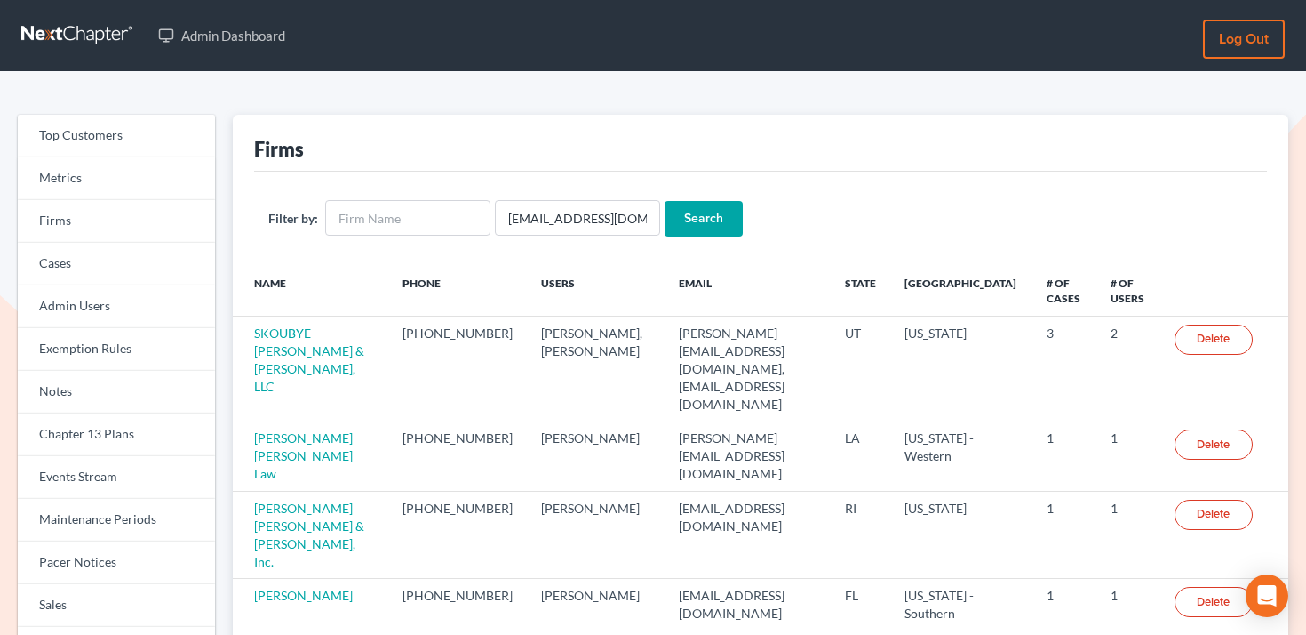
scroll to position [209, 0]
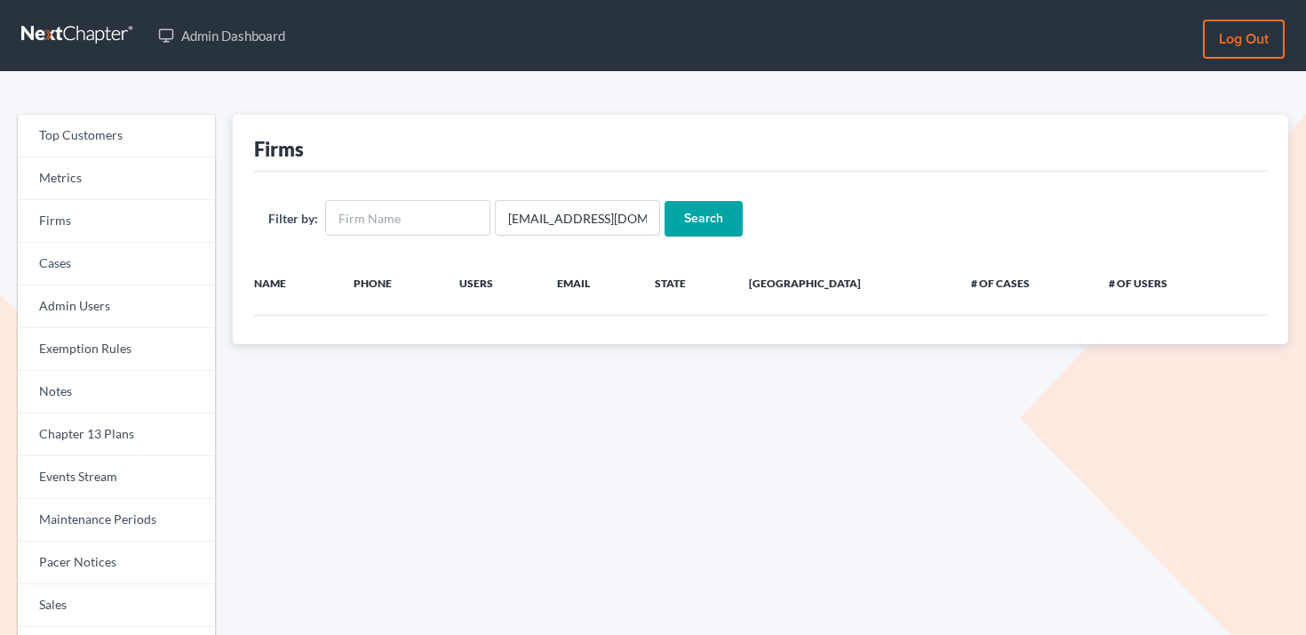
scroll to position [195, 0]
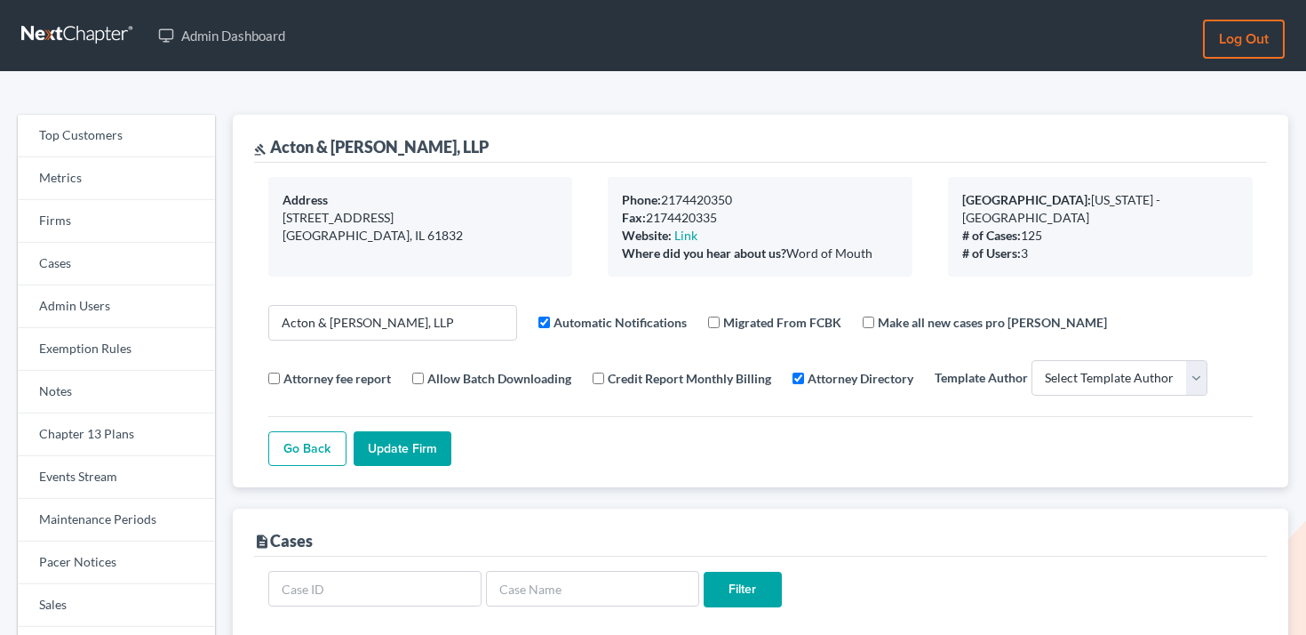
select select
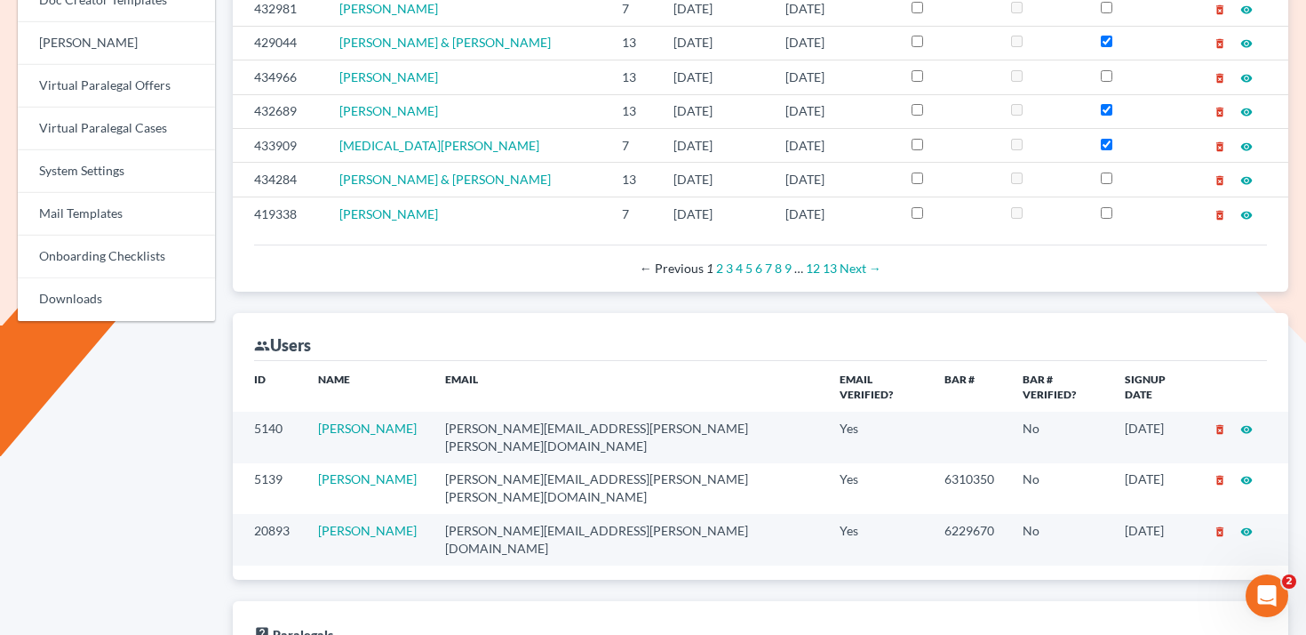
scroll to position [825, 0]
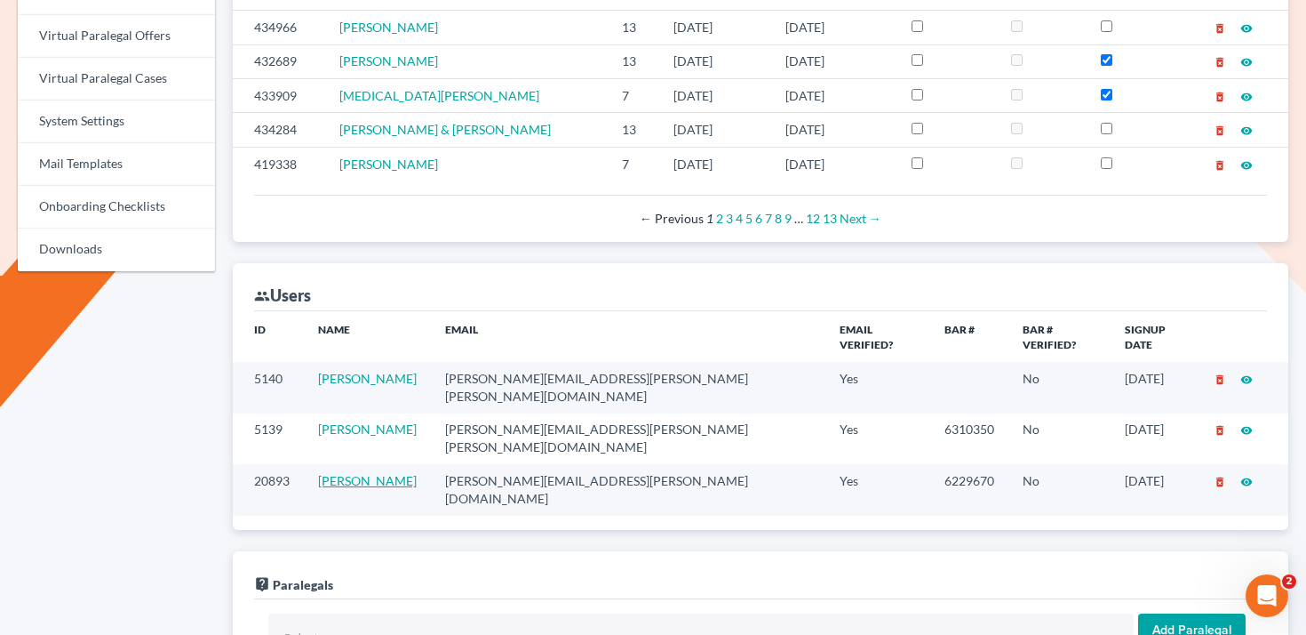
click at [380, 473] on link "Brian Lawlyes" at bounding box center [367, 480] width 99 height 15
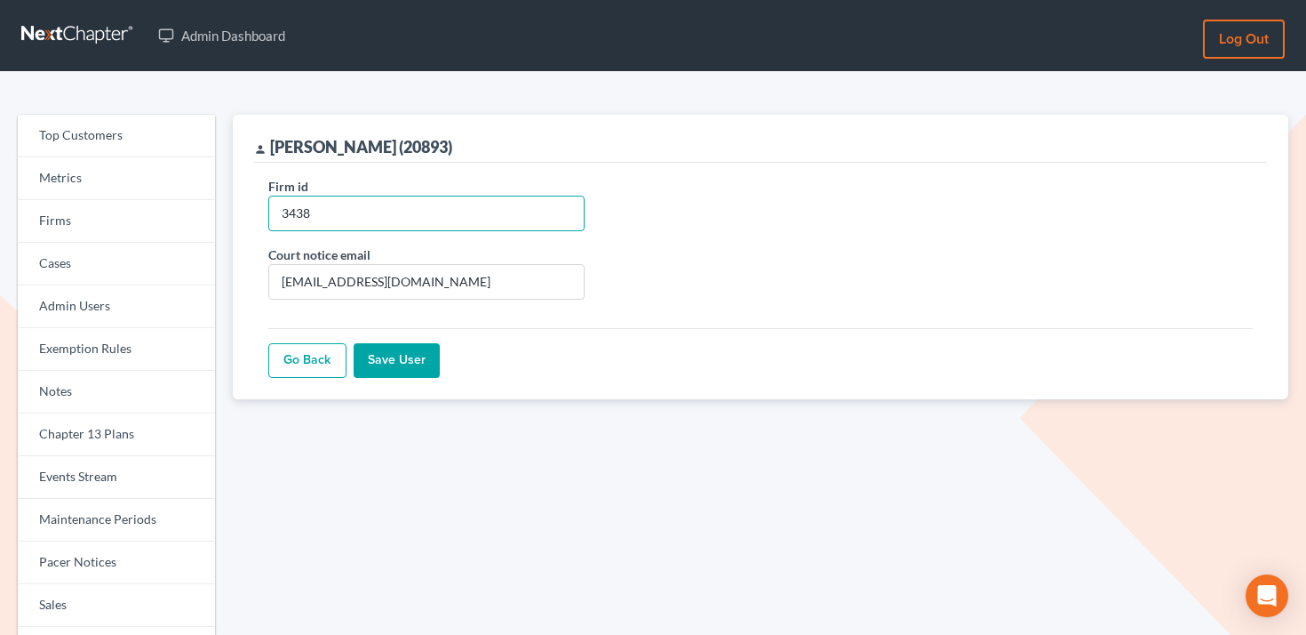
click at [370, 210] on input "3438" at bounding box center [426, 214] width 316 height 36
paste input "12334"
type input "12334"
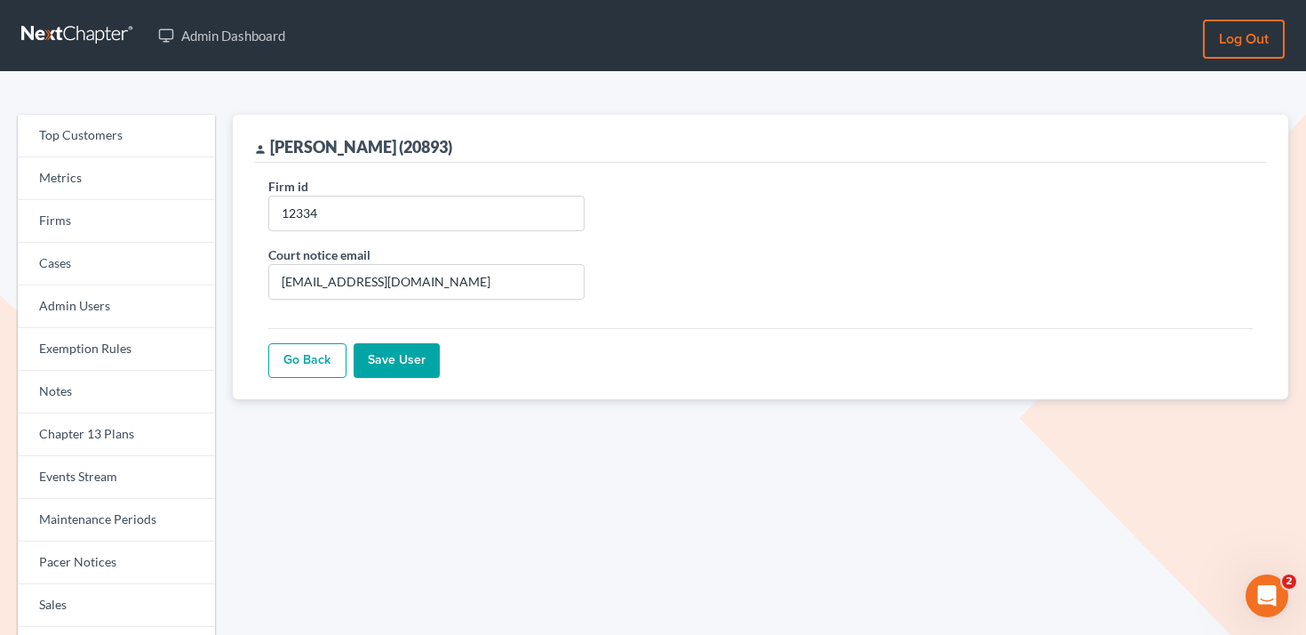
click at [407, 371] on input "Save User" at bounding box center [397, 361] width 86 height 36
click at [165, 220] on link "Firms" at bounding box center [116, 221] width 197 height 43
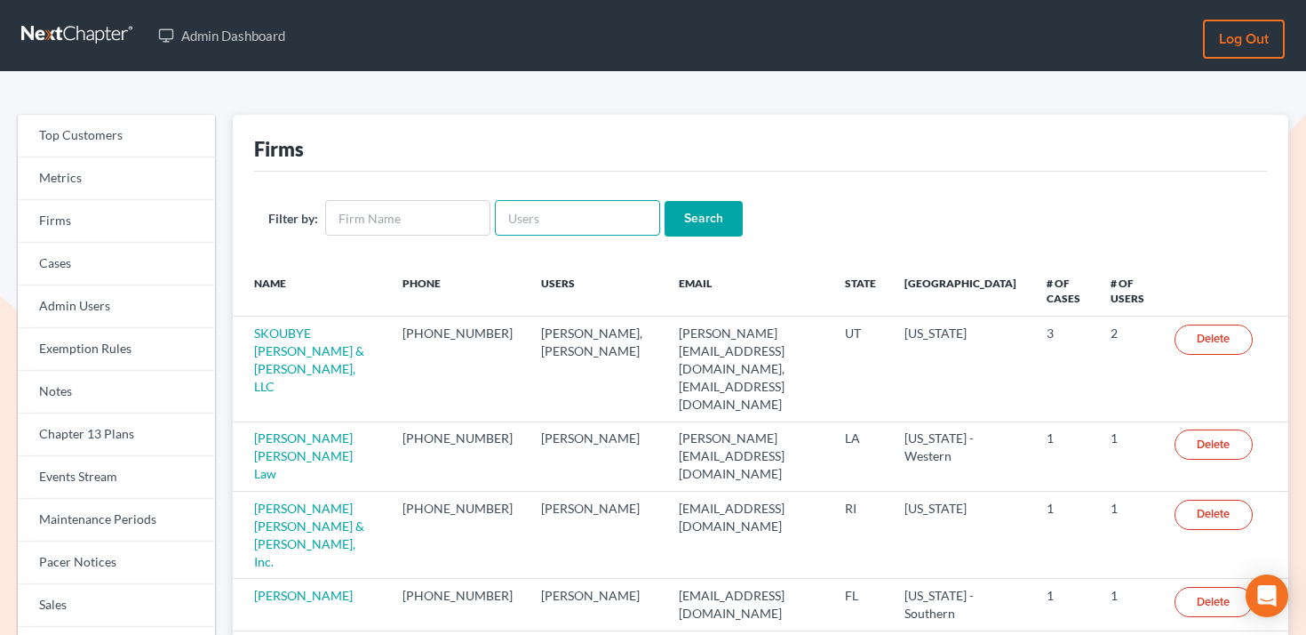
click at [586, 218] on input "text" at bounding box center [577, 218] width 165 height 36
paste input "[EMAIL_ADDRESS][DOMAIN_NAME]"
type input "brianlawlyes@yahoo.com"
click at [687, 217] on input "Search" at bounding box center [704, 219] width 78 height 36
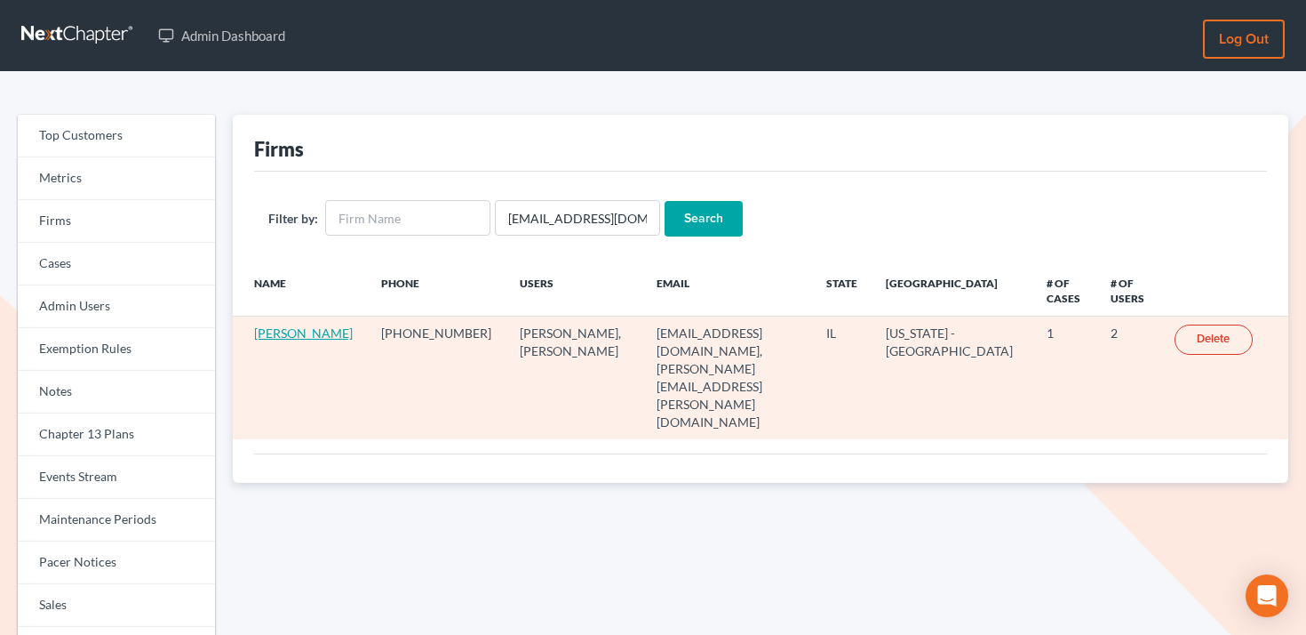
click at [273, 340] on link "[PERSON_NAME]" at bounding box center [303, 332] width 99 height 15
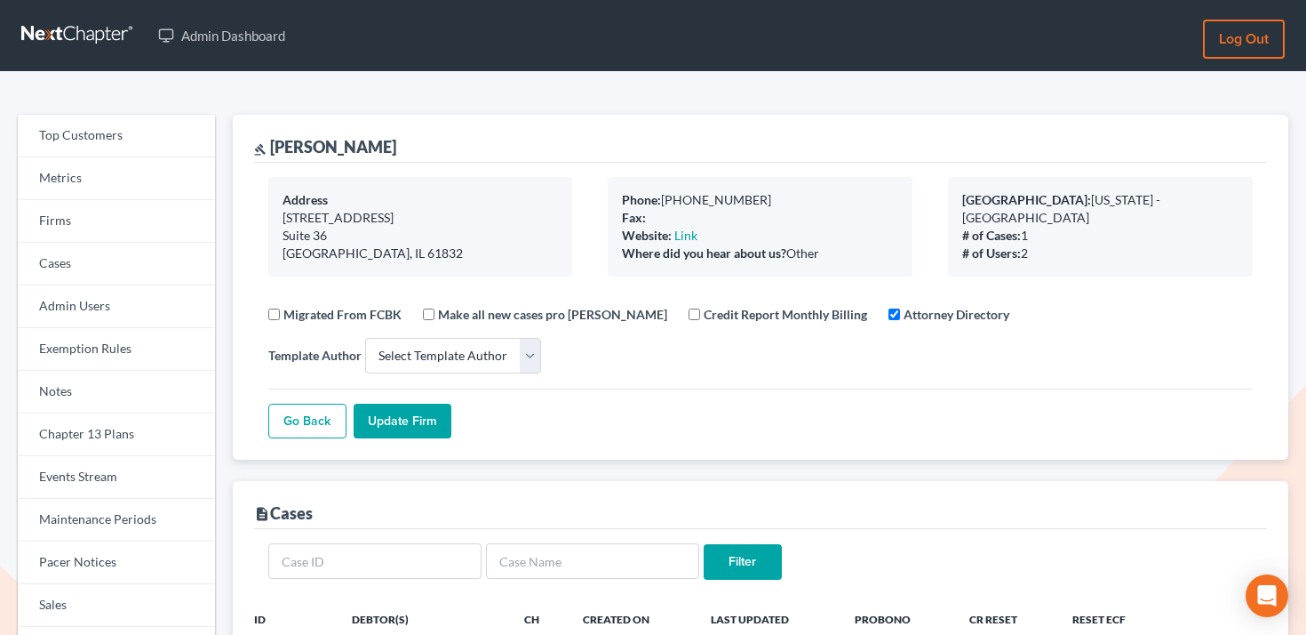
select select
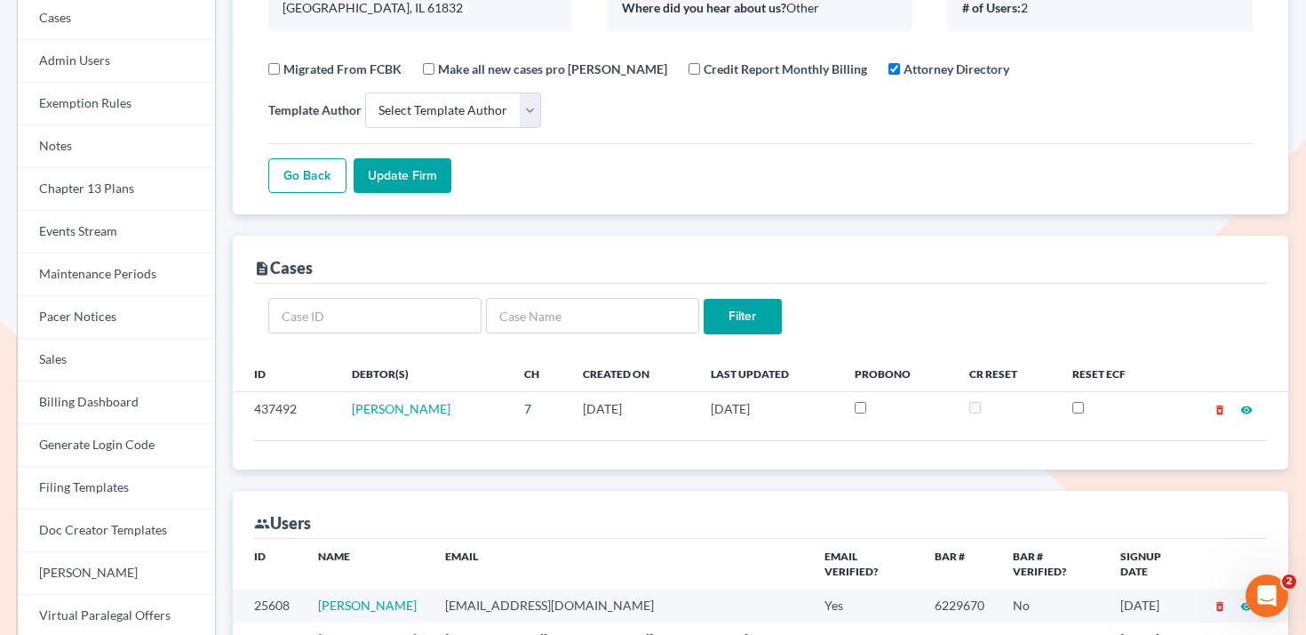
scroll to position [33, 0]
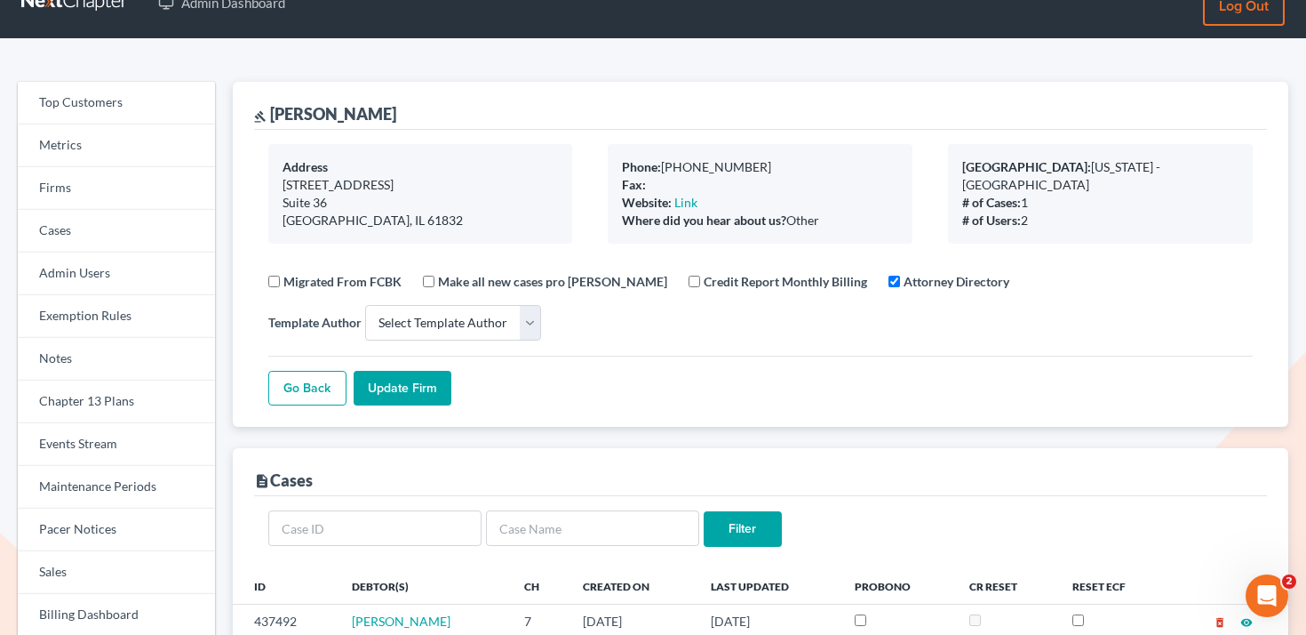
drag, startPoint x: 410, startPoint y: 103, endPoint x: 401, endPoint y: 116, distance: 16.0
click at [401, 116] on div "gavel [PERSON_NAME]" at bounding box center [760, 106] width 1013 height 48
click at [401, 117] on div "gavel [PERSON_NAME]" at bounding box center [760, 106] width 1013 height 48
drag, startPoint x: 419, startPoint y: 117, endPoint x: 274, endPoint y: 111, distance: 145.0
click at [274, 111] on div "gavel [PERSON_NAME]" at bounding box center [760, 106] width 1013 height 48
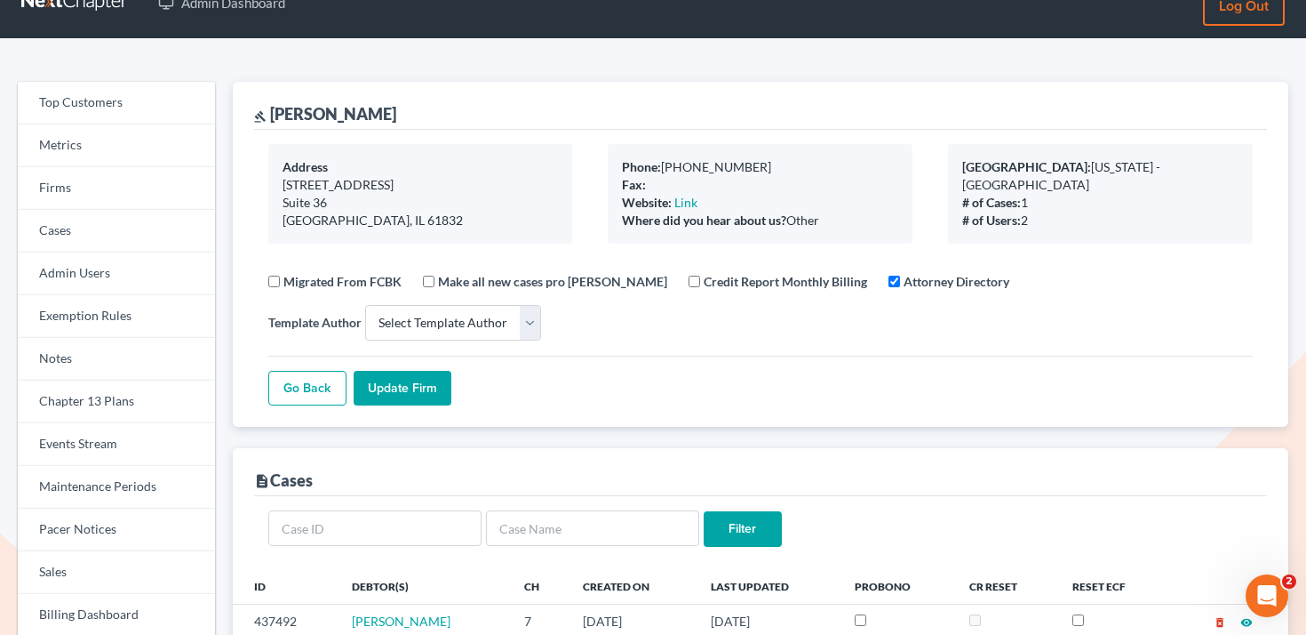
copy div "[PERSON_NAME]"
